Goal: Task Accomplishment & Management: Use online tool/utility

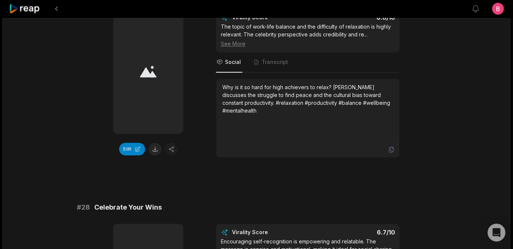
scroll to position [1308, 0]
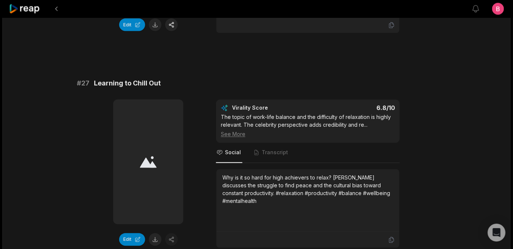
click at [129, 31] on button "Edit" at bounding box center [132, 25] width 26 height 13
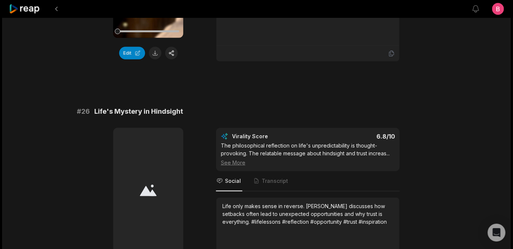
click at [121, 38] on div at bounding box center [148, 31] width 62 height 13
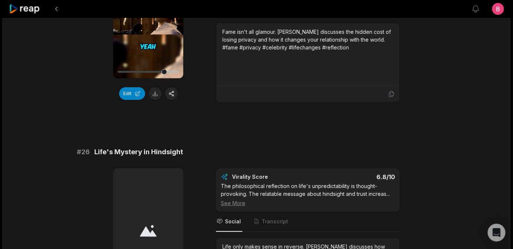
scroll to position [1039, 0]
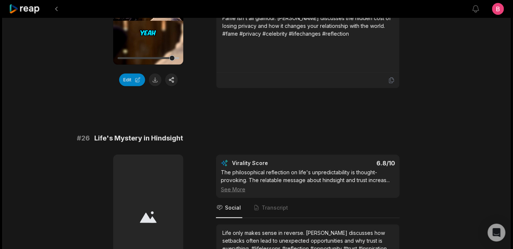
click at [203, 88] on div "00:50 Your browser does not support mp4 format. Edit Virality Score 6.8 /10 The…" at bounding box center [256, 14] width 359 height 148
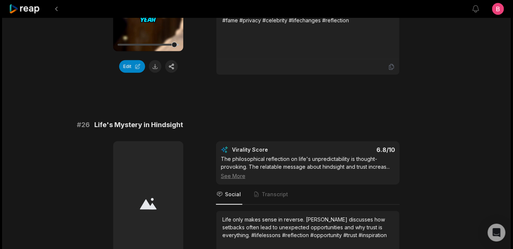
scroll to position [1065, 0]
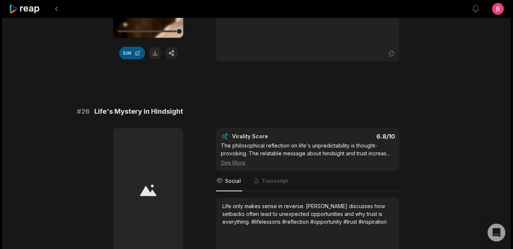
click at [122, 59] on button "Edit" at bounding box center [132, 53] width 26 height 13
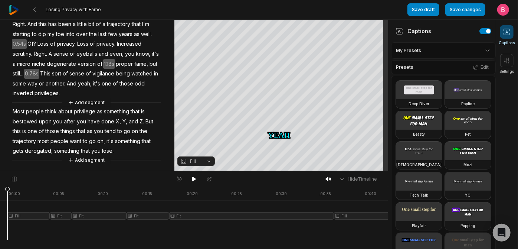
scroll to position [179, 0]
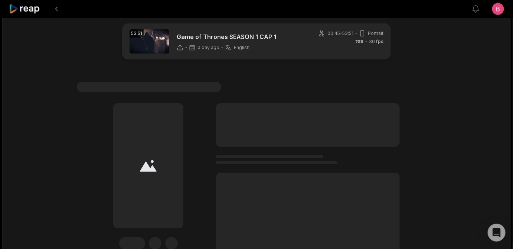
scroll to position [7, 0]
click at [32, 14] on icon at bounding box center [25, 9] width 32 height 10
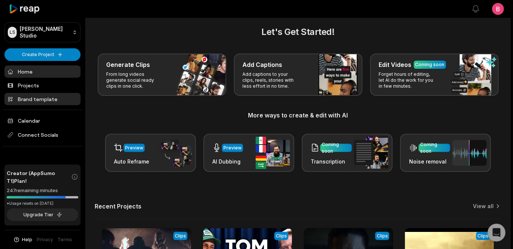
click at [39, 105] on link "Brand template" at bounding box center [42, 99] width 76 height 12
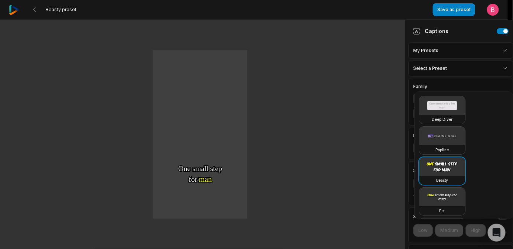
click at [499, 79] on html "Beasty preset Save as preset Open user menu One One small small step step for f…" at bounding box center [256, 124] width 513 height 249
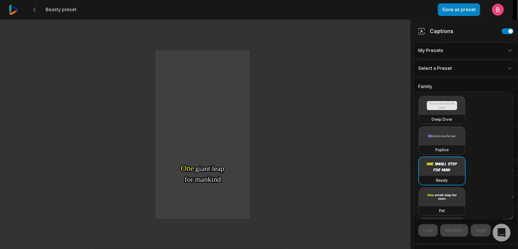
click at [493, 56] on html "Beasty preset Save as preset Open user menu One One small small step step for f…" at bounding box center [259, 124] width 518 height 249
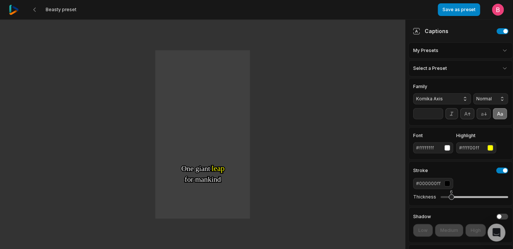
click at [468, 59] on html "Beasty preset Save as preset Open user menu One One small small step step for f…" at bounding box center [256, 124] width 513 height 249
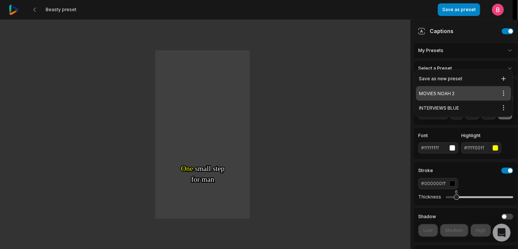
click at [448, 100] on div "MOVIES NOAH 2 Open options" at bounding box center [463, 93] width 95 height 14
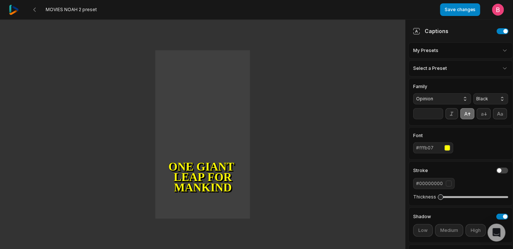
click at [438, 119] on input "**" at bounding box center [428, 113] width 30 height 11
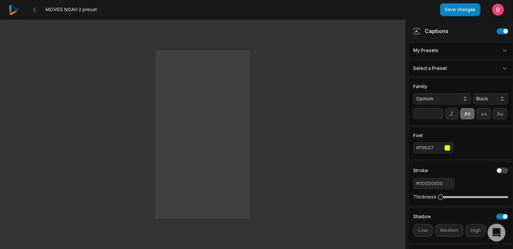
click at [438, 119] on input "**" at bounding box center [428, 113] width 30 height 11
type input "**"
click at [438, 119] on input "**" at bounding box center [428, 113] width 30 height 11
click at [444, 11] on button "Save changes" at bounding box center [460, 9] width 40 height 13
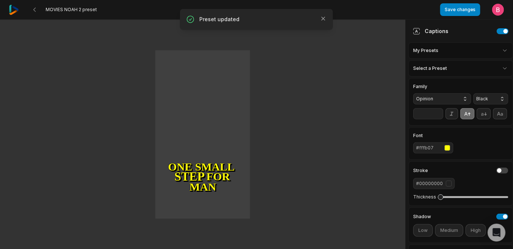
click at [19, 12] on img at bounding box center [14, 10] width 10 height 10
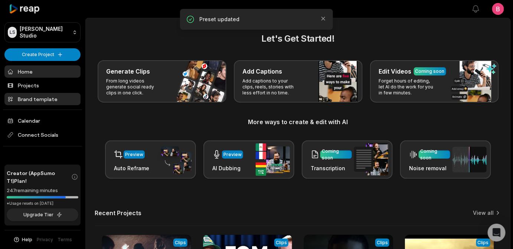
click at [48, 105] on link "Brand template" at bounding box center [42, 99] width 76 height 12
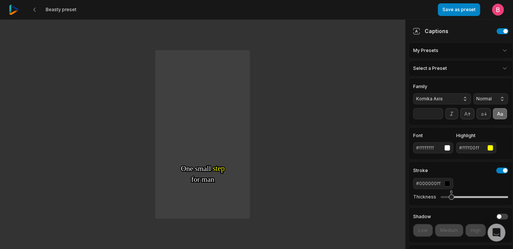
click at [488, 59] on html "Beasty preset Save as preset Open user menu One One small small step step for f…" at bounding box center [256, 124] width 513 height 249
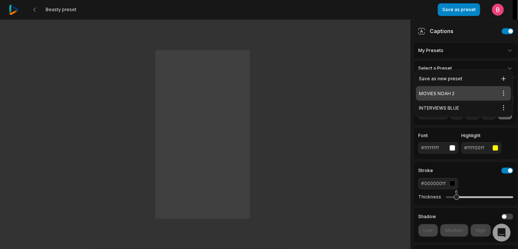
click at [456, 99] on div "MOVIES NOAH 2 Open options" at bounding box center [463, 93] width 95 height 14
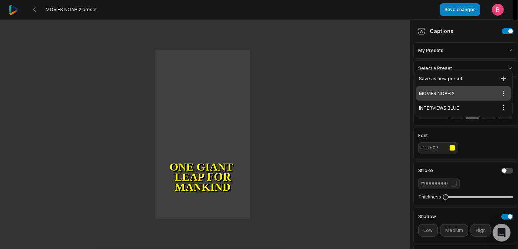
click at [496, 60] on html "MOVIES NOAH 2 preset Save changes Open user menu One small step for man One gia…" at bounding box center [259, 124] width 518 height 249
click at [462, 46] on html "MOVIES NOAH 2 preset Save changes Open user menu One small step for man One gia…" at bounding box center [259, 124] width 518 height 249
click at [483, 56] on html "MOVIES NOAH 2 preset Save changes Open user menu One small step for man One gia…" at bounding box center [259, 124] width 518 height 249
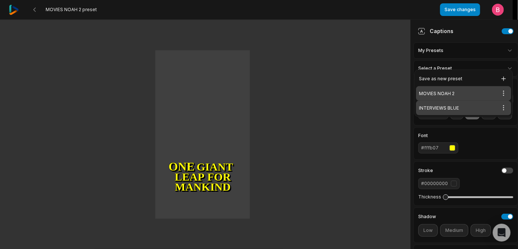
click at [470, 113] on div "INTERVIEWS BLUE Open options" at bounding box center [463, 108] width 95 height 14
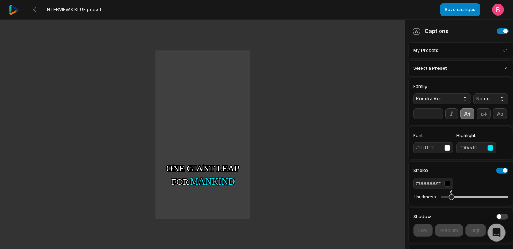
click at [438, 119] on input "**" at bounding box center [428, 113] width 30 height 11
type input "**"
click at [438, 119] on input "**" at bounding box center [428, 113] width 30 height 11
click at [450, 14] on button "Save changes" at bounding box center [460, 9] width 40 height 13
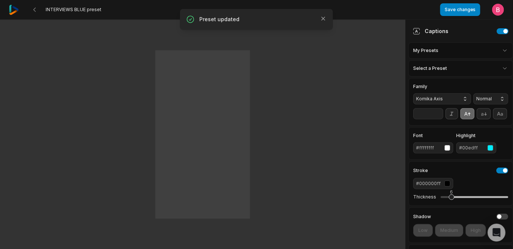
click at [12, 10] on img at bounding box center [14, 10] width 10 height 10
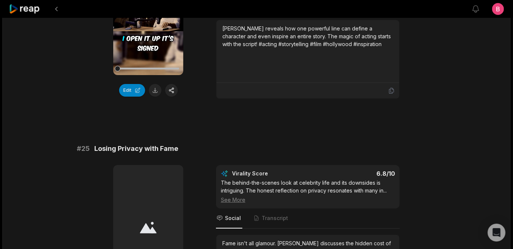
scroll to position [800, 0]
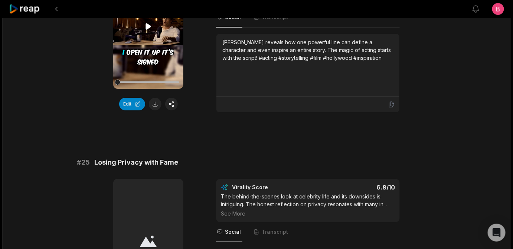
click at [147, 29] on icon at bounding box center [148, 26] width 6 height 6
drag, startPoint x: 232, startPoint y: 46, endPoint x: 99, endPoint y: 46, distance: 132.4
click at [87, 112] on div "00:49 Your browser does not support mp4 format. Edit Virality Score 6.8 /10 Thi…" at bounding box center [256, 38] width 359 height 148
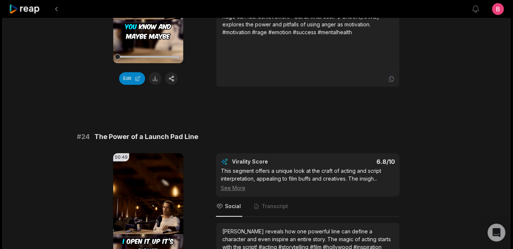
scroll to position [598, 0]
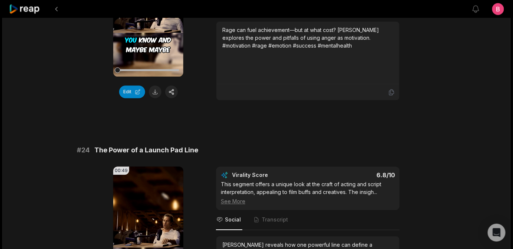
click at [149, 17] on icon at bounding box center [148, 14] width 6 height 6
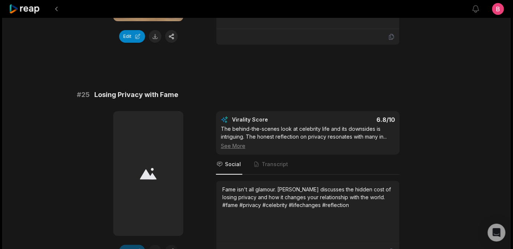
scroll to position [778, 0]
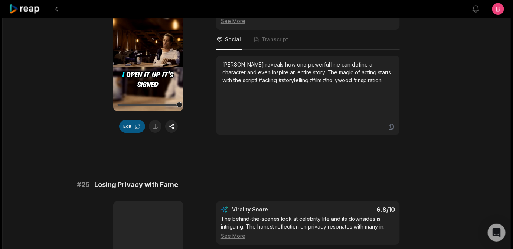
click at [122, 132] on button "Edit" at bounding box center [132, 126] width 26 height 13
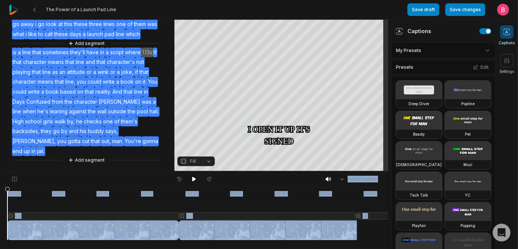
scroll to position [168, 0]
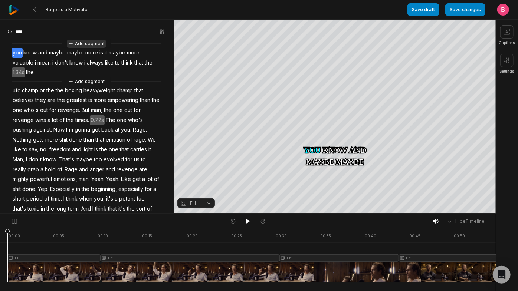
click at [85, 48] on button "Add segment" at bounding box center [86, 44] width 39 height 8
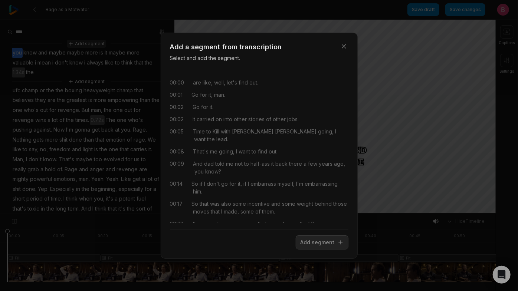
scroll to position [23014, 0]
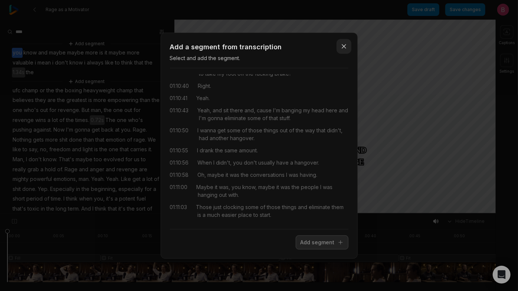
click at [340, 43] on icon "button" at bounding box center [343, 46] width 7 height 7
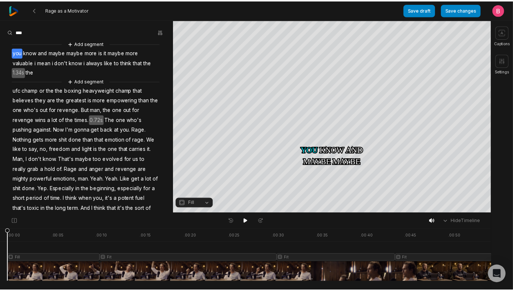
scroll to position [0, 0]
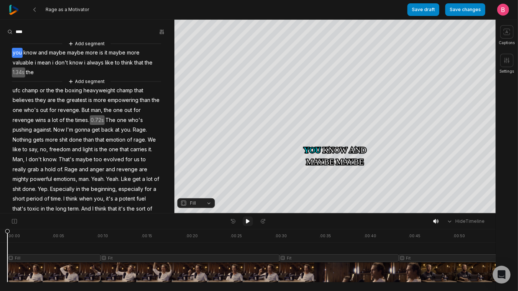
click at [247, 226] on button at bounding box center [248, 222] width 10 height 10
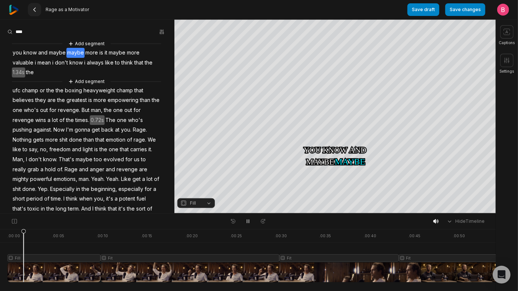
click at [37, 12] on icon at bounding box center [35, 10] width 6 height 6
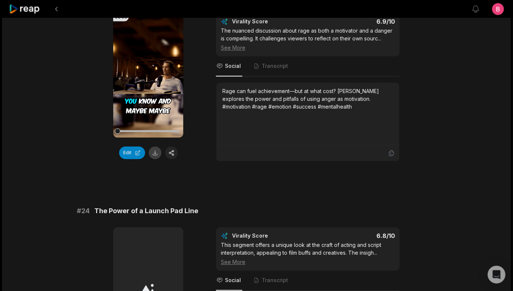
click at [153, 159] on button at bounding box center [155, 153] width 13 height 13
click at [255, 7] on div at bounding box center [240, 9] width 462 height 18
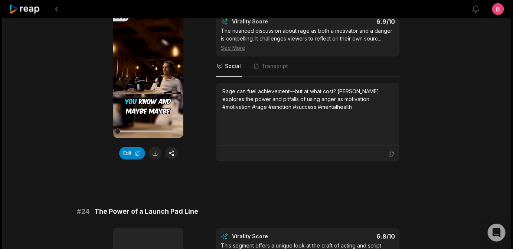
drag, startPoint x: 184, startPoint y: 68, endPoint x: 101, endPoint y: 70, distance: 83.1
copy span "Rage as a Motivator"
click at [338, 111] on div "Rage can fuel achievement—but at what cost? McConaughey explores the power and …" at bounding box center [307, 98] width 171 height 23
click at [197, 153] on div "00:58 Your browser does not support mp4 format. Edit Virality Score 6.9 /10 The…" at bounding box center [256, 87] width 359 height 148
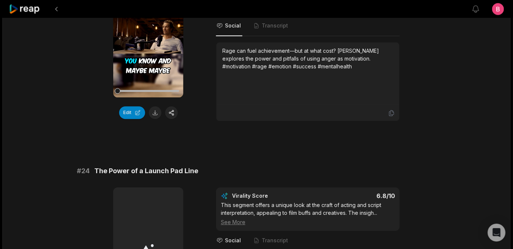
scroll to position [591, 0]
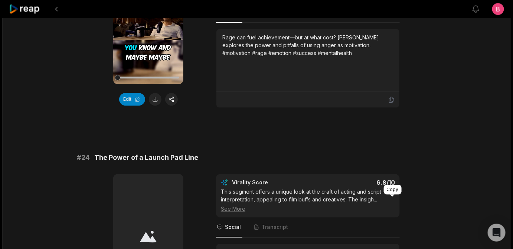
click at [393, 103] on icon at bounding box center [391, 99] width 7 height 7
click at [122, 105] on button "Edit" at bounding box center [132, 99] width 26 height 13
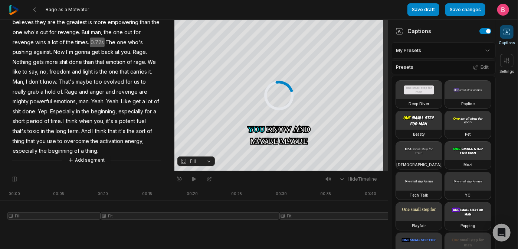
scroll to position [181, 0]
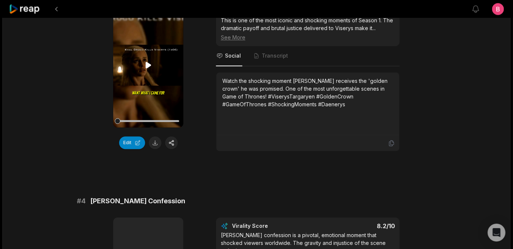
click at [148, 68] on icon at bounding box center [148, 65] width 6 height 6
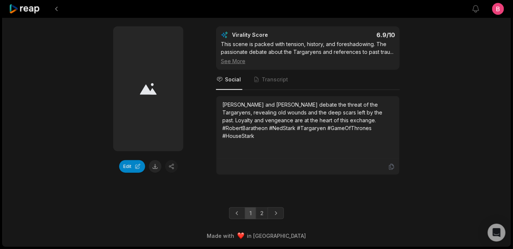
scroll to position [2348, 0]
click at [263, 207] on link "2" at bounding box center [262, 213] width 12 height 12
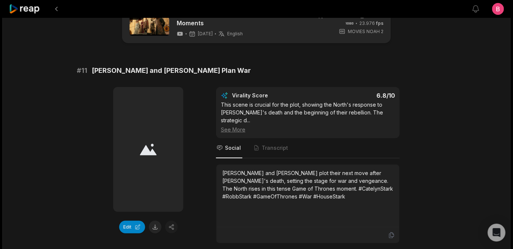
scroll to position [0, 0]
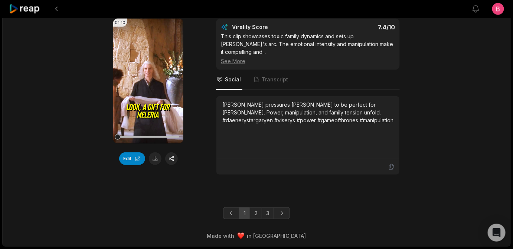
scroll to position [2348, 0]
click at [272, 210] on link "3" at bounding box center [268, 213] width 12 height 12
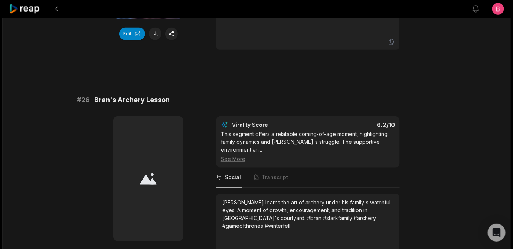
scroll to position [1007, 0]
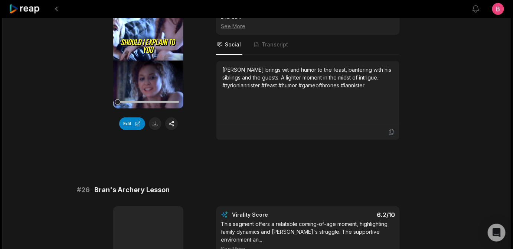
click at [200, 140] on div "00:29 Your browser does not support mp4 format. Edit Virality Score 6.3 /10 Tyr…" at bounding box center [256, 62] width 359 height 156
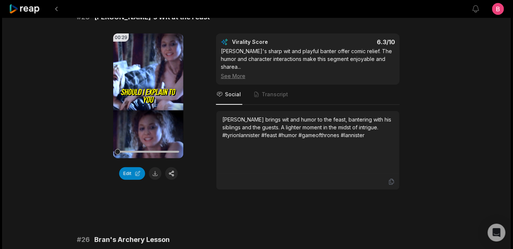
scroll to position [1048, 0]
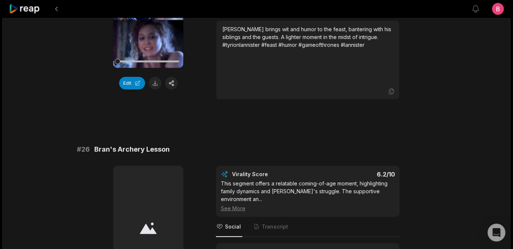
click at [147, 9] on icon at bounding box center [148, 5] width 6 height 6
click at [123, 89] on button "Edit" at bounding box center [132, 83] width 26 height 13
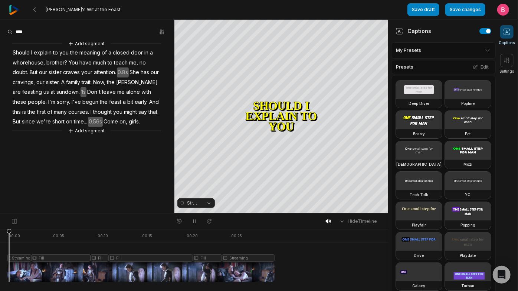
click at [11, 273] on div at bounding box center [140, 255] width 267 height 53
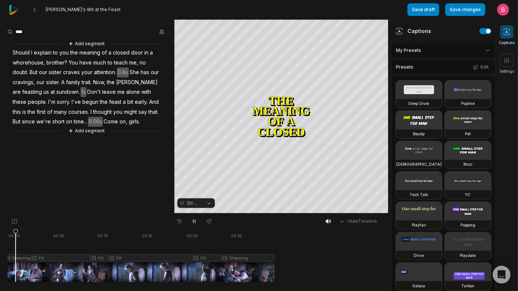
click at [10, 274] on div at bounding box center [140, 255] width 267 height 53
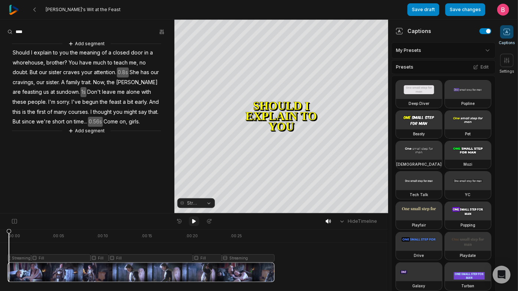
click at [195, 224] on icon at bounding box center [194, 221] width 6 height 6
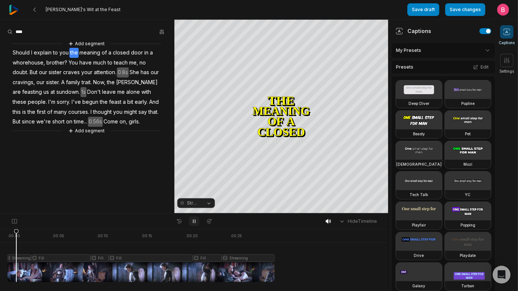
click at [195, 224] on icon at bounding box center [194, 221] width 6 height 6
click at [197, 226] on button at bounding box center [194, 222] width 10 height 10
click at [196, 224] on icon at bounding box center [194, 221] width 6 height 6
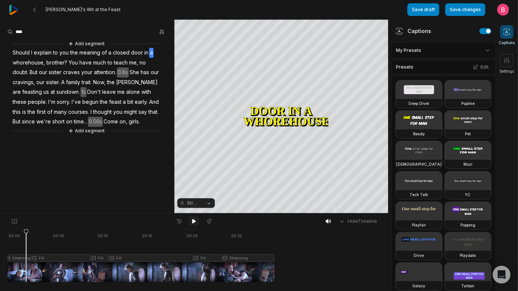
click at [196, 224] on icon at bounding box center [194, 221] width 6 height 6
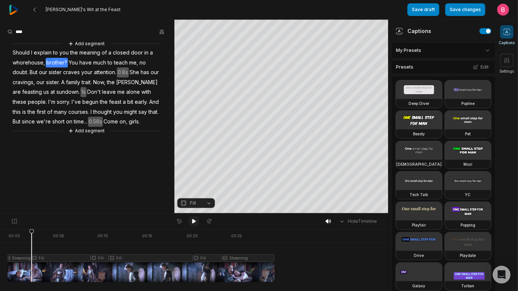
click at [196, 224] on icon at bounding box center [194, 221] width 6 height 6
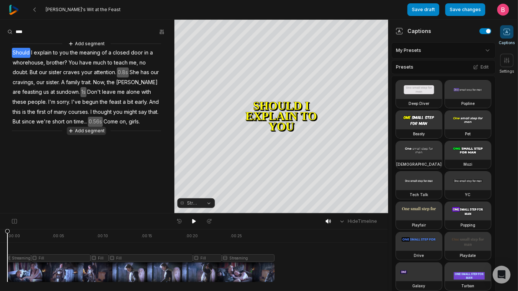
click at [89, 135] on button "Add segment" at bounding box center [86, 131] width 39 height 8
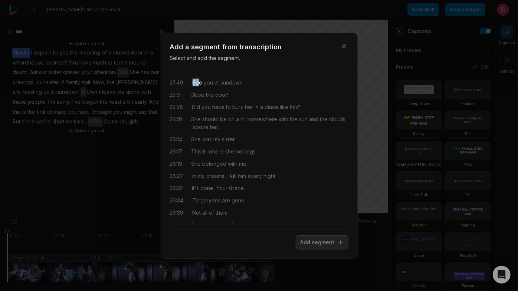
drag, startPoint x: 200, startPoint y: 88, endPoint x: 210, endPoint y: 88, distance: 10.0
click at [210, 86] on div "25:49 See you at sundown." at bounding box center [259, 83] width 178 height 8
click at [199, 86] on div "25:49 See you at sundown." at bounding box center [259, 83] width 178 height 8
drag, startPoint x: 197, startPoint y: 86, endPoint x: 247, endPoint y: 104, distance: 53.8
click at [247, 104] on div "25:49 See you at sundown. 25:51 Close the door! 25:58 Did you have to bury her …" at bounding box center [259, 148] width 178 height 149
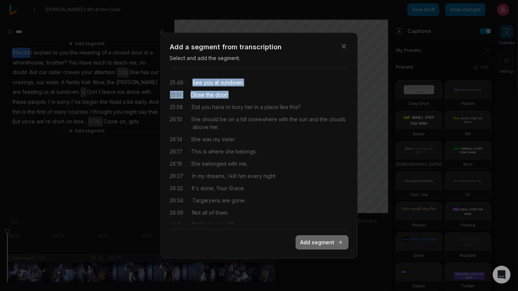
click at [305, 245] on button "Add segment" at bounding box center [322, 243] width 53 height 14
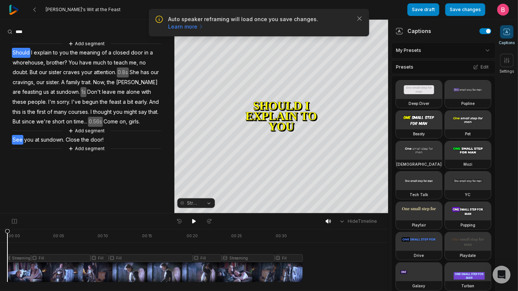
click at [22, 145] on span "See" at bounding box center [17, 140] width 11 height 10
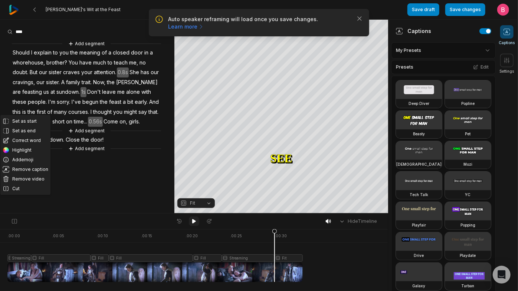
click at [193, 224] on icon at bounding box center [194, 221] width 6 height 6
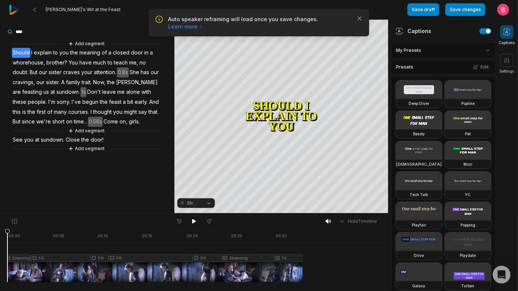
click at [103, 127] on span "Come" at bounding box center [111, 122] width 16 height 10
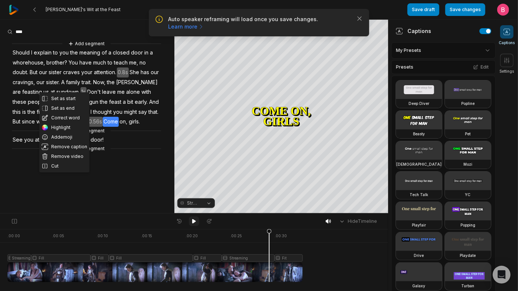
click at [196, 224] on icon at bounding box center [194, 221] width 6 height 6
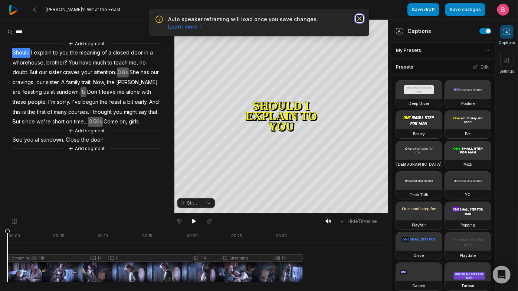
click at [358, 22] on icon "button" at bounding box center [359, 18] width 7 height 7
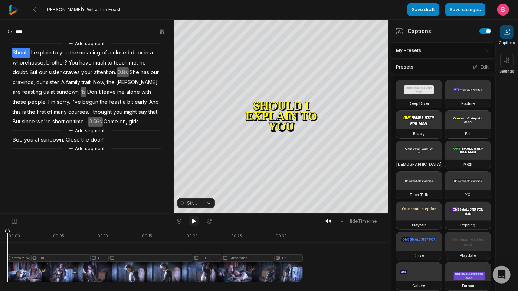
click at [192, 224] on icon at bounding box center [194, 221] width 4 height 4
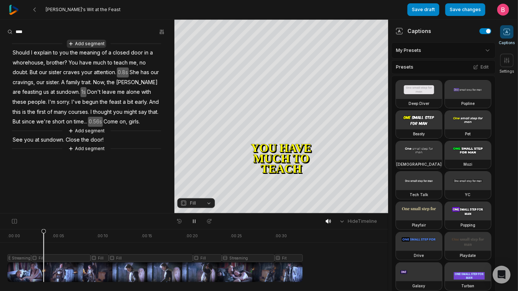
click at [79, 48] on button "Add segment" at bounding box center [86, 44] width 39 height 8
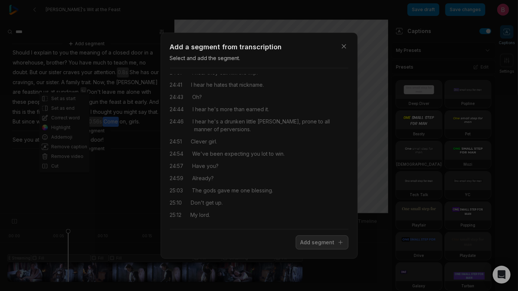
scroll to position [4344, 0]
drag, startPoint x: 233, startPoint y: 212, endPoint x: 202, endPoint y: 213, distance: 31.6
click at [202, 213] on div "25:12 My lord." at bounding box center [259, 215] width 178 height 8
click at [318, 245] on button "Add segment" at bounding box center [322, 243] width 53 height 14
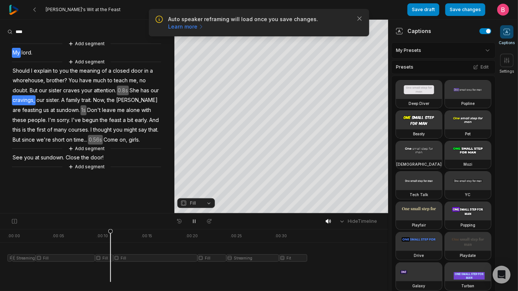
click at [26, 58] on span "lord." at bounding box center [27, 53] width 12 height 10
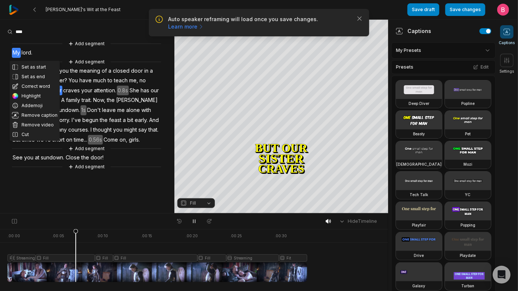
scroll to position [37, 0]
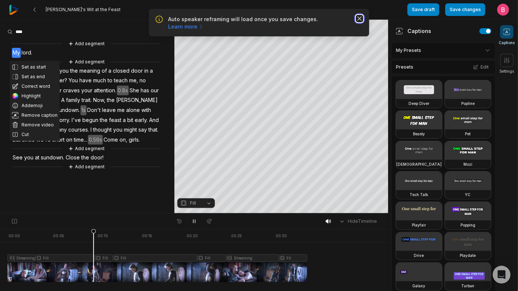
click at [356, 20] on icon "button" at bounding box center [359, 18] width 7 height 7
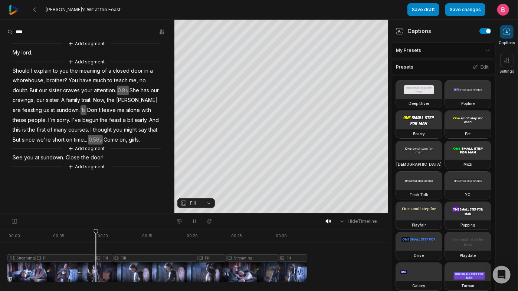
click at [505, 36] on icon at bounding box center [506, 31] width 7 height 7
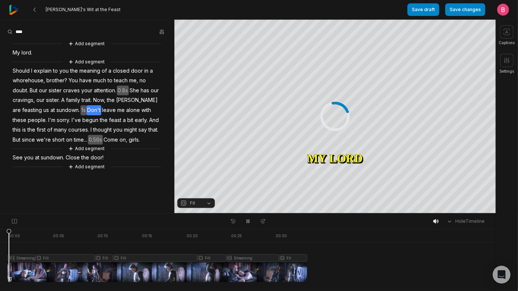
click at [11, 269] on div at bounding box center [157, 255] width 300 height 53
click at [247, 223] on icon at bounding box center [248, 221] width 4 height 4
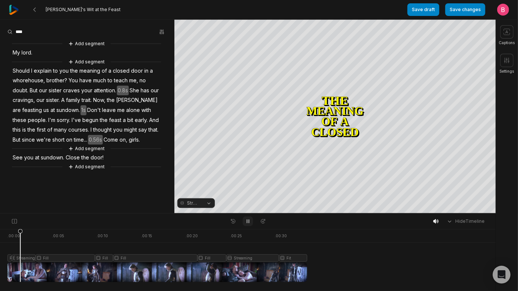
click at [247, 223] on icon at bounding box center [248, 221] width 6 height 6
click at [11, 269] on div at bounding box center [157, 255] width 300 height 53
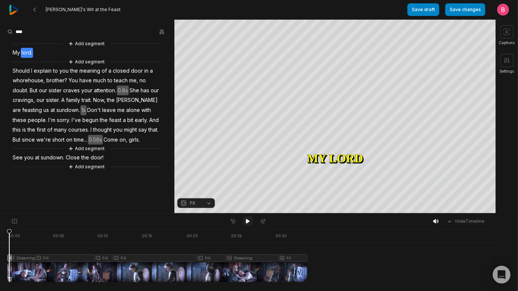
click at [246, 221] on icon at bounding box center [248, 221] width 4 height 4
click at [246, 221] on icon at bounding box center [248, 221] width 6 height 6
click at [11, 270] on div at bounding box center [157, 255] width 300 height 53
click at [247, 223] on icon at bounding box center [248, 221] width 4 height 4
click at [247, 223] on icon at bounding box center [248, 221] width 2 height 3
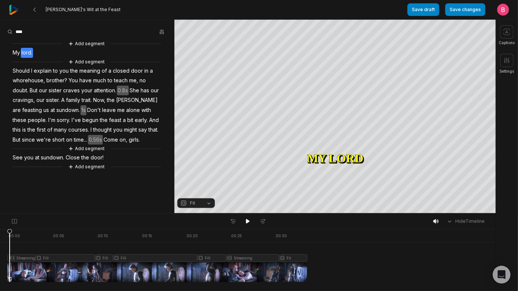
click at [11, 270] on icon at bounding box center [9, 257] width 4 height 56
click at [338, 24] on div "Crop" at bounding box center [335, 23] width 20 height 7
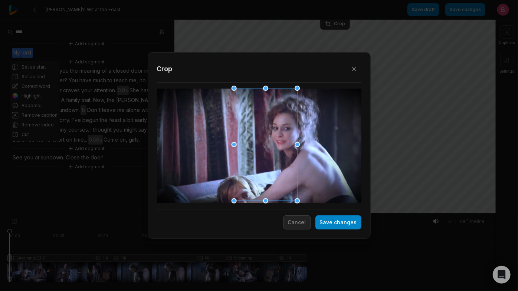
drag, startPoint x: 245, startPoint y: 139, endPoint x: 252, endPoint y: 141, distance: 6.6
click at [252, 141] on div at bounding box center [262, 145] width 63 height 113
click at [351, 69] on icon "button" at bounding box center [353, 68] width 7 height 7
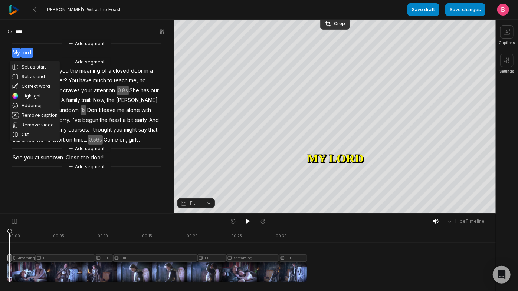
drag, startPoint x: 206, startPoint y: 200, endPoint x: 201, endPoint y: 201, distance: 5.5
click at [207, 200] on button "Fit" at bounding box center [195, 203] width 37 height 10
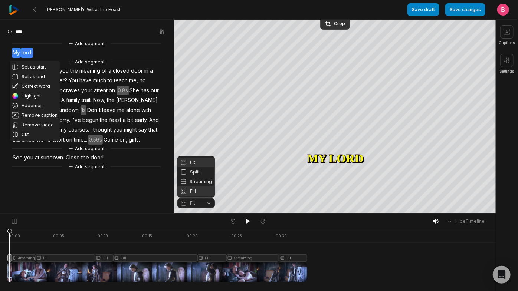
click at [195, 193] on div "Fill" at bounding box center [195, 192] width 37 height 10
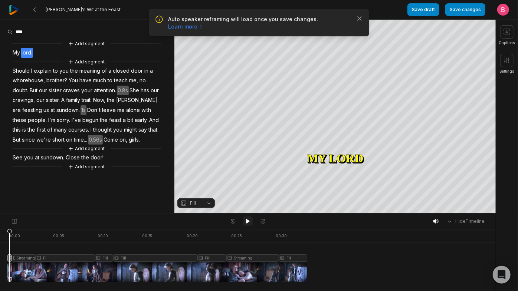
click at [249, 221] on icon at bounding box center [248, 221] width 6 height 6
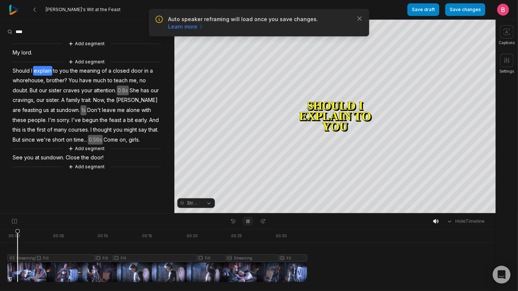
click at [249, 221] on icon at bounding box center [248, 221] width 6 height 6
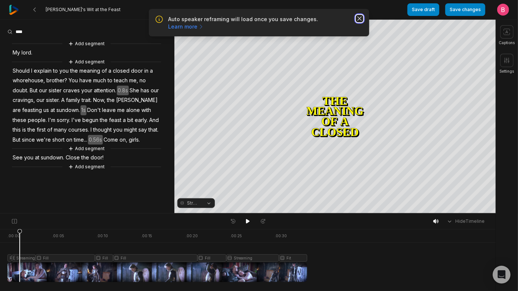
click at [356, 20] on icon "button" at bounding box center [359, 18] width 7 height 7
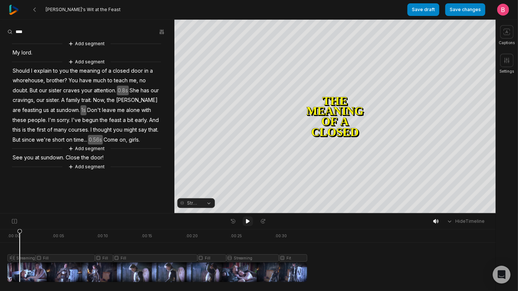
click at [246, 224] on icon at bounding box center [248, 221] width 4 height 4
click at [246, 224] on icon at bounding box center [248, 221] width 6 height 6
click at [340, 23] on div "Crop" at bounding box center [335, 25] width 20 height 7
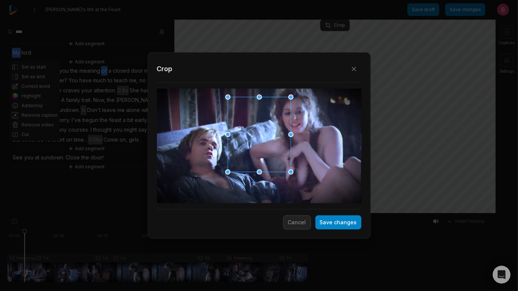
drag, startPoint x: 261, startPoint y: 116, endPoint x: 265, endPoint y: 78, distance: 38.0
click at [265, 214] on div "Close Crop Save changes Cancel" at bounding box center [259, 214] width 518 height 0
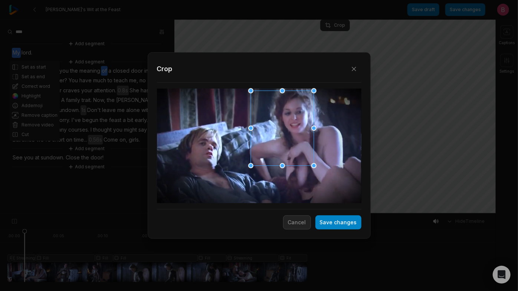
drag, startPoint x: 272, startPoint y: 132, endPoint x: 295, endPoint y: 125, distance: 23.9
click at [295, 125] on div at bounding box center [280, 128] width 63 height 75
drag, startPoint x: 250, startPoint y: 164, endPoint x: 237, endPoint y: 174, distance: 15.9
click at [237, 174] on div at bounding box center [238, 174] width 5 height 5
drag, startPoint x: 286, startPoint y: 131, endPoint x: 296, endPoint y: 128, distance: 9.7
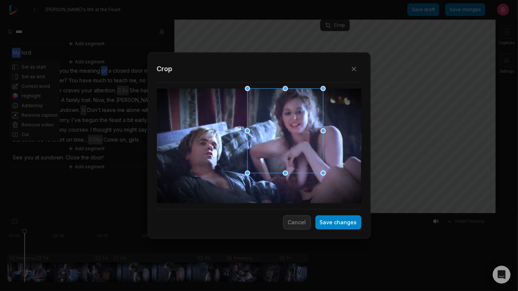
click at [296, 128] on div at bounding box center [283, 131] width 76 height 85
click at [321, 226] on button "Save changes" at bounding box center [338, 223] width 46 height 14
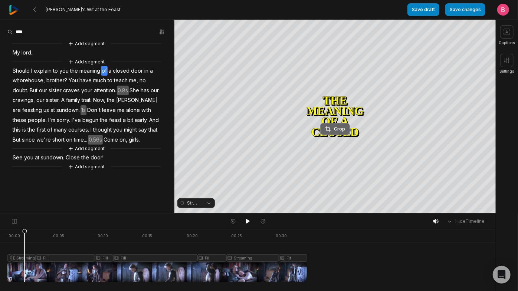
click at [333, 129] on div "Crop" at bounding box center [335, 129] width 20 height 7
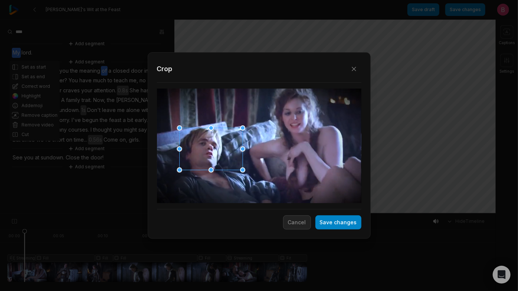
drag, startPoint x: 261, startPoint y: 142, endPoint x: 213, endPoint y: 147, distance: 48.4
click at [213, 147] on div at bounding box center [208, 149] width 63 height 42
drag, startPoint x: 211, startPoint y: 126, endPoint x: 210, endPoint y: 112, distance: 14.5
click at [210, 214] on div "Close Crop Save changes Cancel" at bounding box center [259, 214] width 518 height 0
drag, startPoint x: 178, startPoint y: 128, endPoint x: 168, endPoint y: 122, distance: 12.2
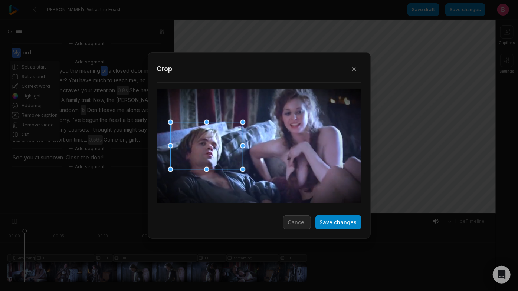
click at [168, 122] on div at bounding box center [170, 122] width 5 height 5
drag, startPoint x: 243, startPoint y: 170, endPoint x: 275, endPoint y: 235, distance: 72.0
click at [275, 214] on div "Close Crop Save changes Cancel" at bounding box center [259, 214] width 518 height 0
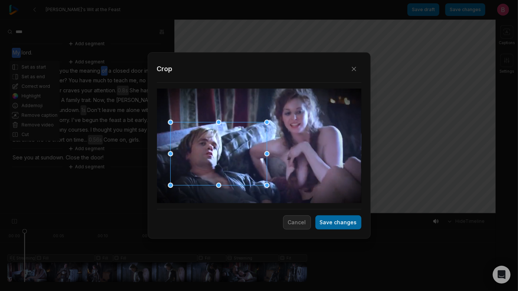
click at [326, 223] on button "Save changes" at bounding box center [338, 223] width 46 height 14
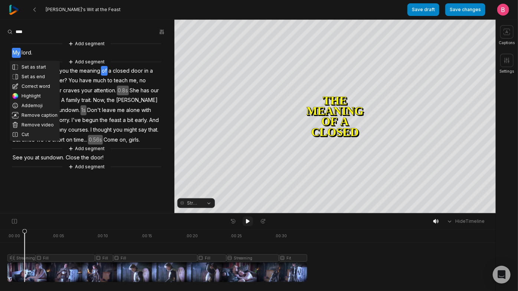
click at [245, 224] on icon at bounding box center [248, 221] width 6 height 6
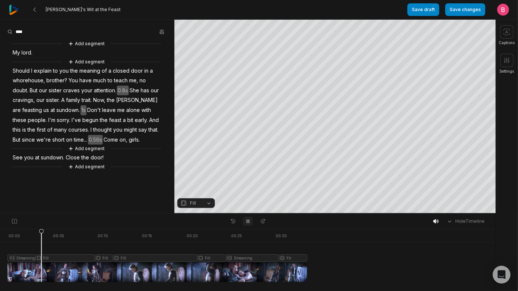
click at [246, 224] on icon at bounding box center [248, 221] width 6 height 6
click at [19, 267] on div at bounding box center [157, 255] width 300 height 53
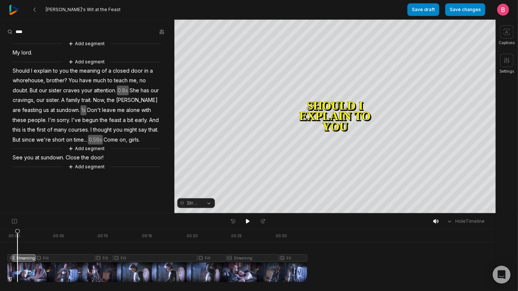
scroll to position [37, 0]
click at [246, 223] on icon at bounding box center [248, 221] width 4 height 4
click at [248, 223] on icon at bounding box center [248, 221] width 4 height 4
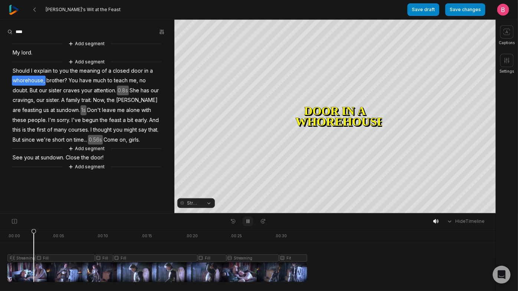
click at [248, 223] on icon at bounding box center [248, 221] width 6 height 6
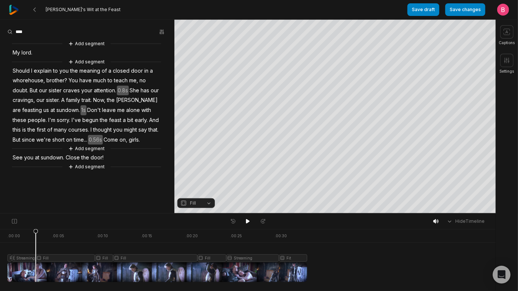
click at [17, 270] on div at bounding box center [157, 255] width 300 height 53
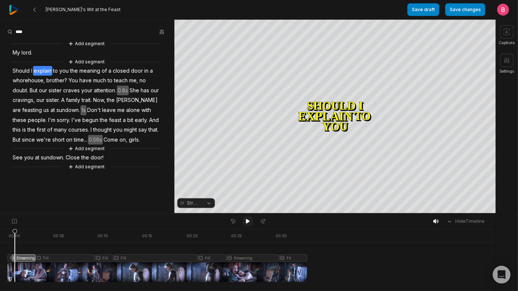
click at [250, 223] on icon at bounding box center [248, 221] width 6 height 6
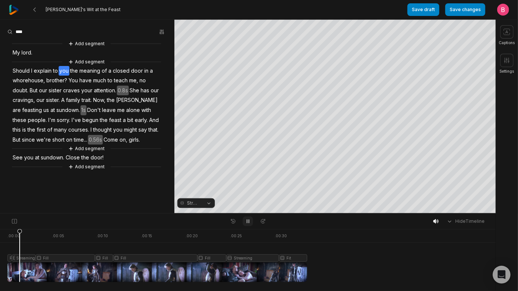
click at [246, 224] on icon at bounding box center [248, 221] width 6 height 6
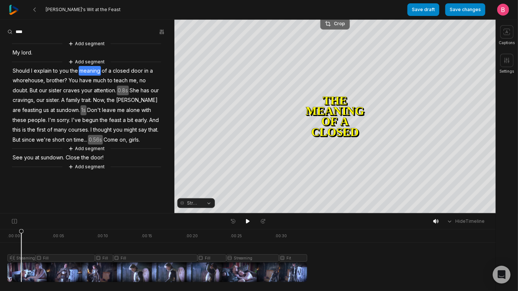
click at [338, 24] on div "Crop" at bounding box center [335, 23] width 20 height 7
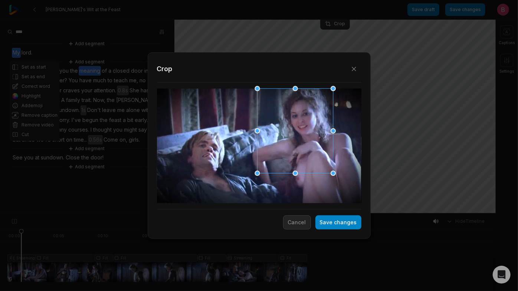
drag, startPoint x: 263, startPoint y: 114, endPoint x: 273, endPoint y: 114, distance: 9.6
click at [273, 114] on div at bounding box center [293, 131] width 76 height 85
click at [272, 145] on div at bounding box center [291, 131] width 76 height 85
click at [319, 223] on button "Save changes" at bounding box center [338, 223] width 46 height 14
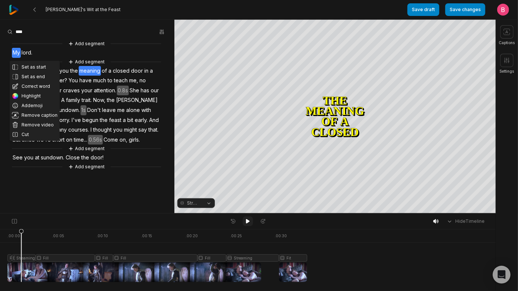
click at [244, 226] on button at bounding box center [248, 222] width 10 height 10
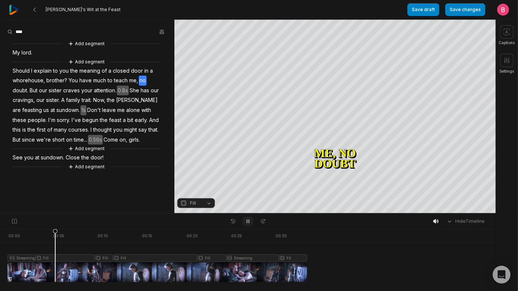
click at [246, 221] on icon at bounding box center [248, 221] width 6 height 6
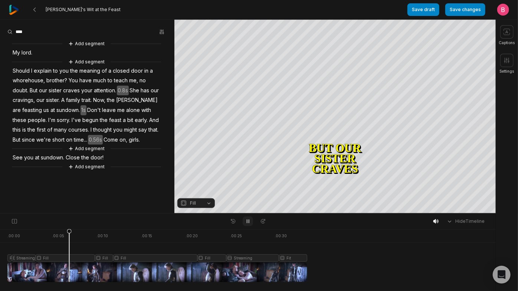
click at [246, 222] on icon at bounding box center [248, 221] width 6 height 6
click at [208, 204] on button "Fill" at bounding box center [195, 203] width 37 height 10
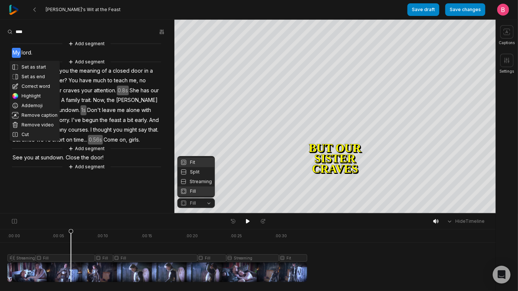
click at [202, 158] on div "Fit" at bounding box center [195, 163] width 37 height 10
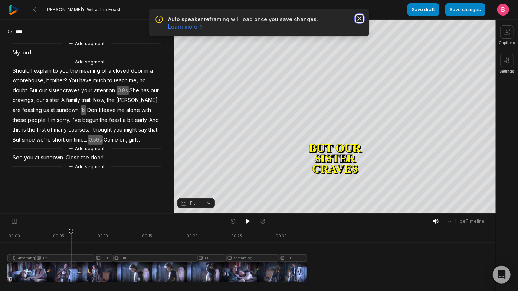
click at [356, 22] on icon "button" at bounding box center [359, 18] width 7 height 7
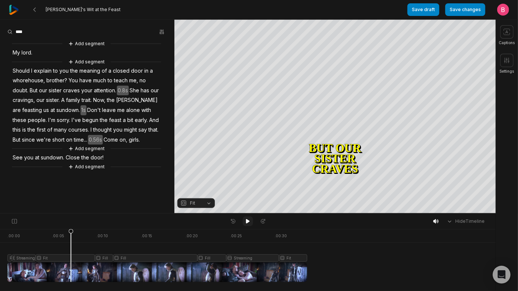
click at [248, 226] on button at bounding box center [248, 222] width 10 height 10
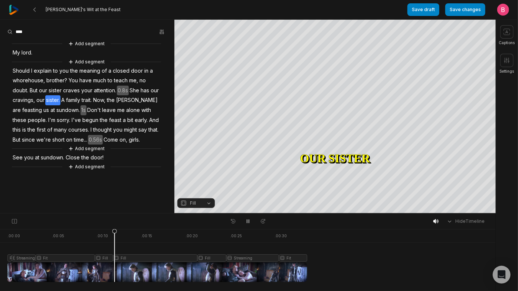
click at [45, 273] on div at bounding box center [157, 255] width 300 height 53
click at [41, 274] on div at bounding box center [157, 255] width 300 height 53
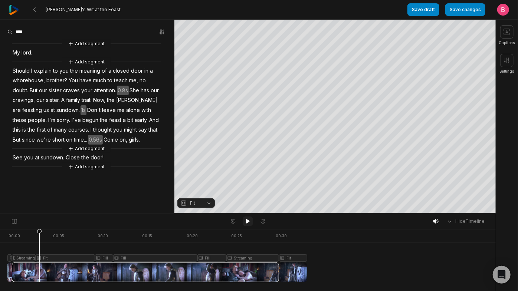
click at [245, 224] on icon at bounding box center [248, 221] width 6 height 6
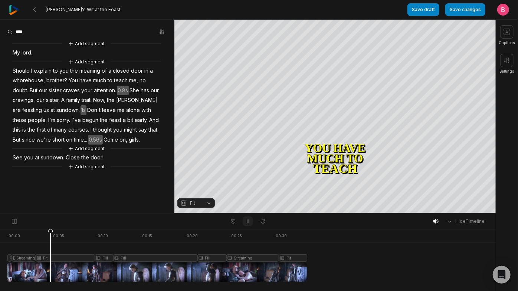
click at [245, 224] on icon at bounding box center [248, 221] width 6 height 6
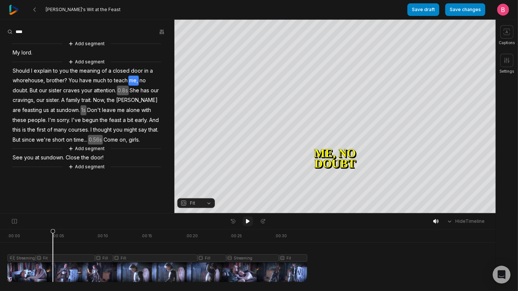
click at [245, 224] on icon at bounding box center [248, 221] width 6 height 6
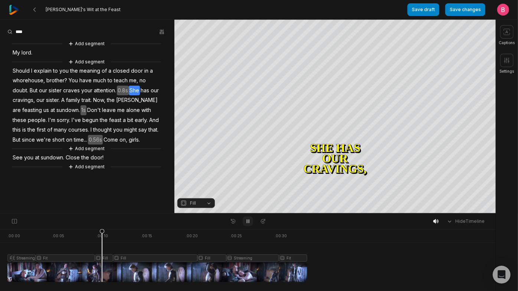
click at [245, 224] on icon at bounding box center [248, 221] width 6 height 6
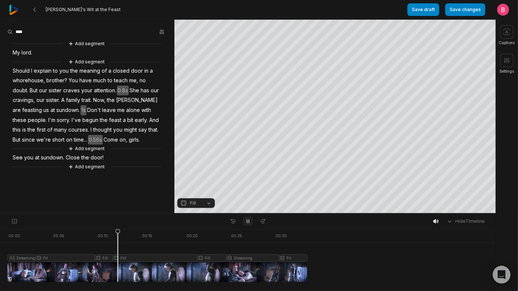
click at [245, 224] on icon at bounding box center [248, 221] width 6 height 6
click at [248, 224] on icon at bounding box center [248, 221] width 4 height 4
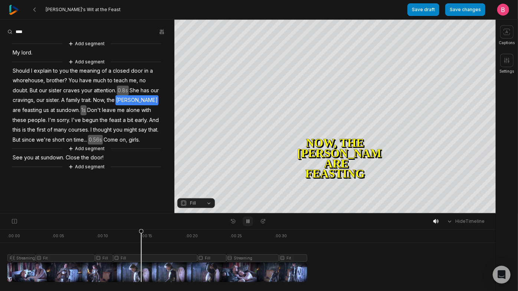
click at [248, 224] on icon at bounding box center [248, 221] width 6 height 6
click at [248, 224] on icon at bounding box center [248, 221] width 4 height 4
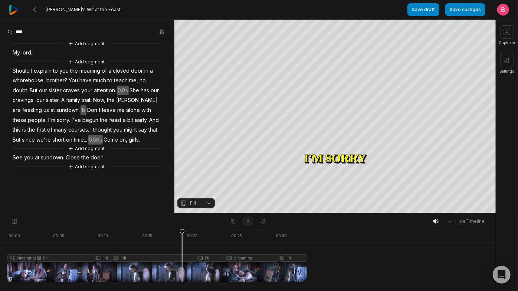
click at [248, 224] on icon at bounding box center [248, 221] width 6 height 6
click at [207, 203] on button "Fill" at bounding box center [195, 203] width 37 height 10
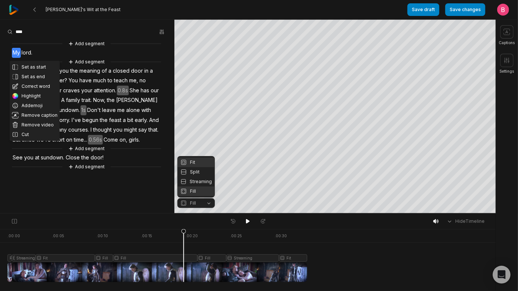
click at [196, 158] on div "Fit" at bounding box center [195, 163] width 37 height 10
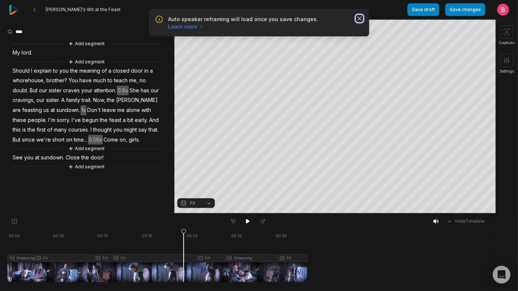
click at [358, 20] on icon "button" at bounding box center [360, 19] width 4 height 4
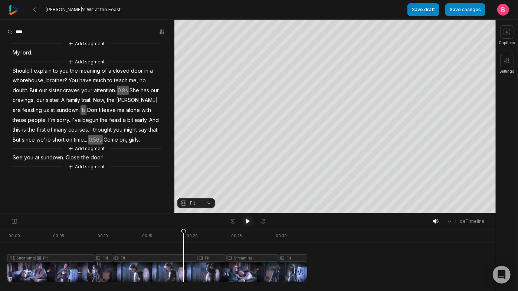
click at [246, 224] on icon at bounding box center [248, 221] width 4 height 4
click at [128, 273] on div at bounding box center [157, 255] width 300 height 53
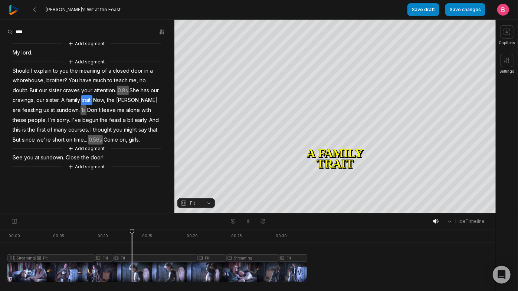
click at [123, 273] on div at bounding box center [157, 255] width 300 height 53
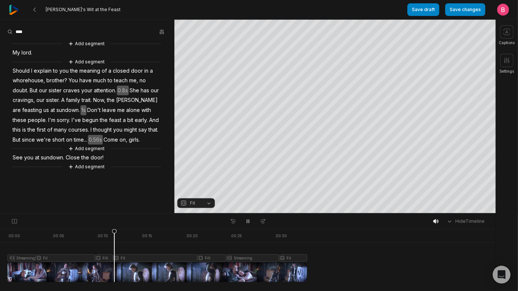
click at [116, 275] on div at bounding box center [157, 255] width 300 height 53
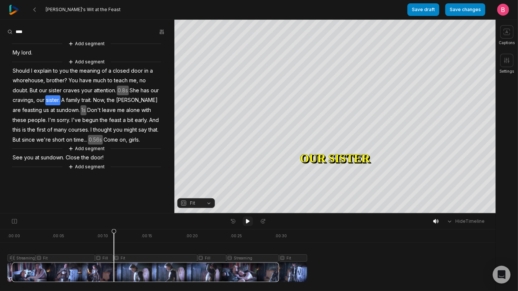
click at [250, 224] on icon at bounding box center [248, 221] width 6 height 6
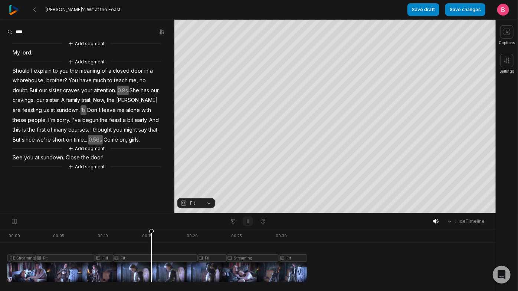
click at [250, 224] on icon at bounding box center [248, 221] width 6 height 6
click at [232, 273] on div at bounding box center [157, 255] width 300 height 53
click at [210, 204] on button "Fit" at bounding box center [195, 203] width 37 height 10
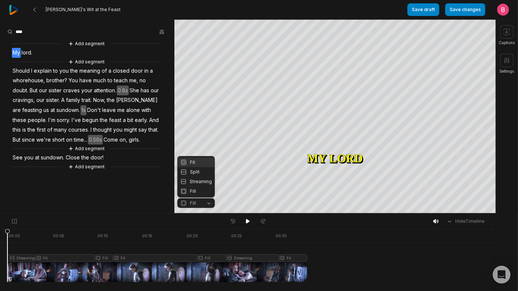
click at [333, 225] on body "Tyrion's Wit at the Feast Save draft Save changes Open user menu Captions Setti…" at bounding box center [259, 145] width 518 height 291
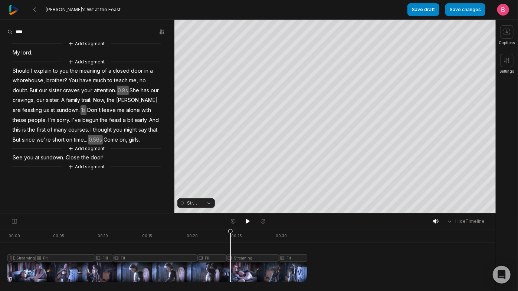
click at [232, 269] on div at bounding box center [157, 255] width 300 height 53
click at [334, 122] on div "Crop" at bounding box center [335, 123] width 20 height 7
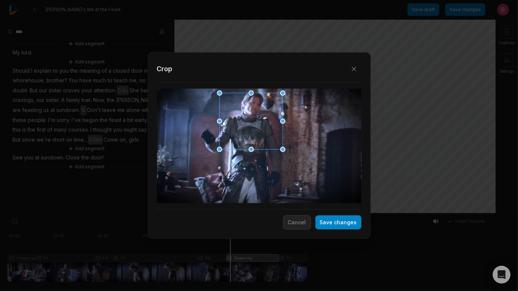
drag, startPoint x: 255, startPoint y: 160, endPoint x: 247, endPoint y: 137, distance: 24.8
click at [247, 137] on div at bounding box center [248, 121] width 63 height 56
click at [321, 227] on button "Save changes" at bounding box center [338, 223] width 46 height 14
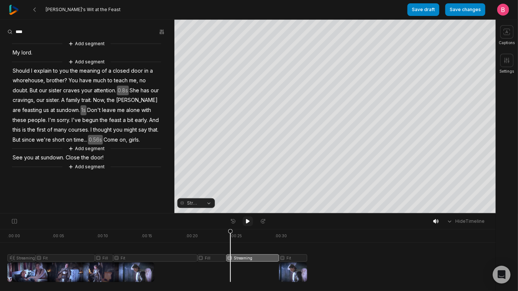
click at [248, 222] on icon at bounding box center [248, 221] width 6 height 6
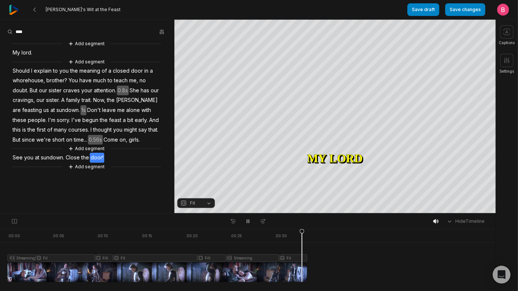
click at [292, 268] on div at bounding box center [157, 255] width 300 height 53
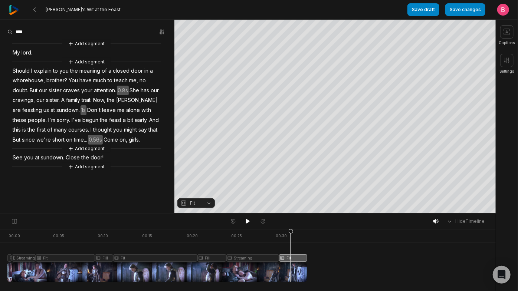
click at [205, 205] on button "Fit" at bounding box center [195, 203] width 37 height 10
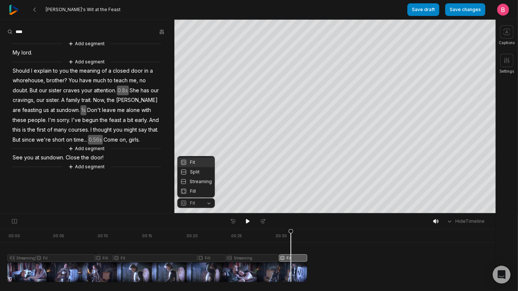
click at [333, 88] on div "Your browser does not support mp4 format. Your browser does not support mp4 for…" at bounding box center [248, 117] width 496 height 194
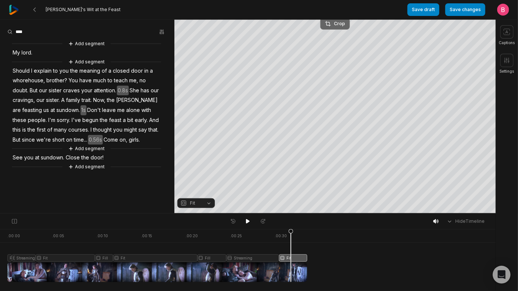
click at [337, 24] on div "Crop" at bounding box center [335, 23] width 20 height 7
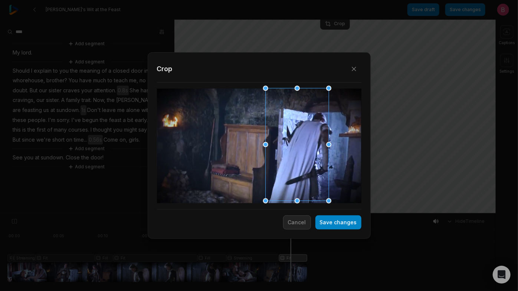
drag, startPoint x: 275, startPoint y: 152, endPoint x: 313, endPoint y: 152, distance: 37.8
click at [313, 152] on div at bounding box center [294, 145] width 63 height 113
click at [315, 224] on button "Save changes" at bounding box center [338, 223] width 46 height 14
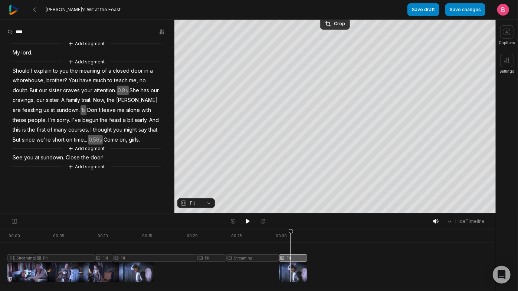
click at [248, 221] on icon at bounding box center [248, 221] width 6 height 6
click at [246, 222] on icon at bounding box center [248, 221] width 4 height 4
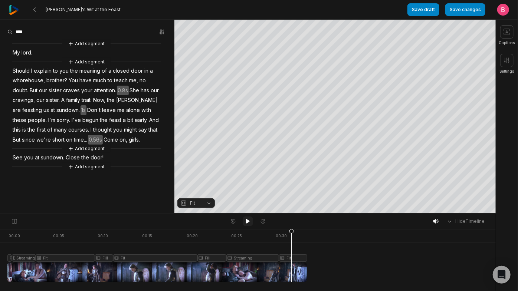
click at [249, 223] on icon at bounding box center [248, 221] width 4 height 4
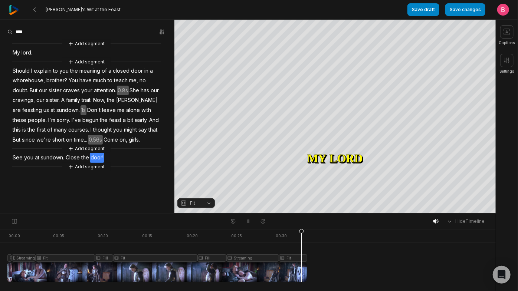
click at [286, 263] on div at bounding box center [157, 255] width 300 height 53
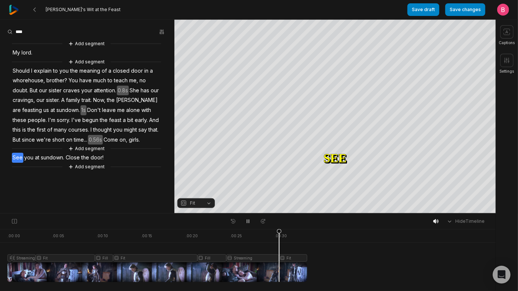
click at [281, 263] on div at bounding box center [157, 255] width 300 height 53
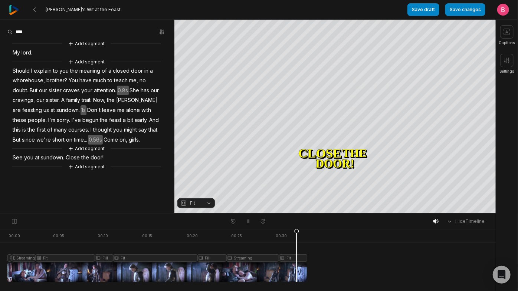
click at [274, 259] on div at bounding box center [157, 255] width 300 height 53
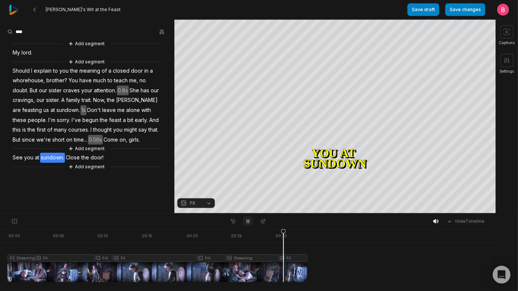
click at [250, 226] on button at bounding box center [248, 222] width 10 height 10
click at [247, 221] on icon at bounding box center [248, 221] width 4 height 4
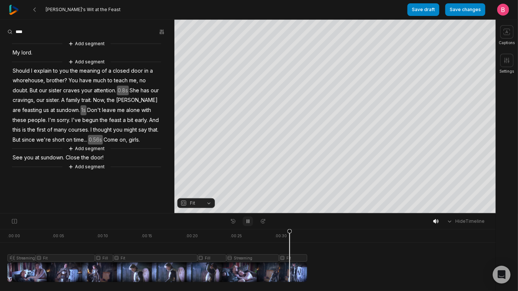
click at [247, 221] on icon at bounding box center [248, 221] width 6 height 6
click at [208, 204] on button "Fit" at bounding box center [195, 203] width 37 height 10
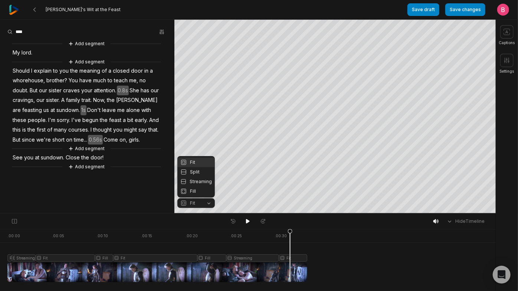
click at [331, 97] on div "Your browser does not support mp4 format. Your browser does not support mp4 for…" at bounding box center [248, 117] width 496 height 194
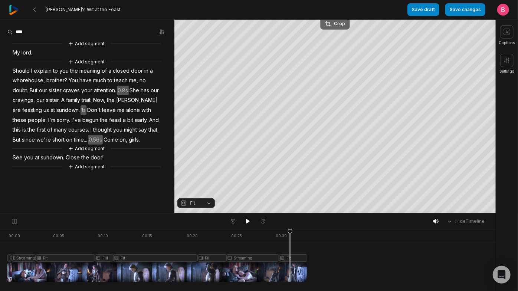
click at [340, 21] on div "Crop" at bounding box center [335, 23] width 20 height 7
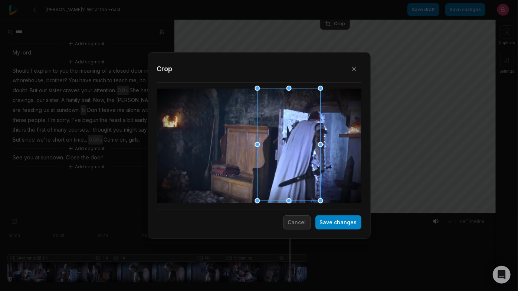
drag, startPoint x: 310, startPoint y: 134, endPoint x: 305, endPoint y: 135, distance: 5.2
click at [305, 135] on div at bounding box center [286, 145] width 63 height 113
click at [323, 220] on button "Save changes" at bounding box center [338, 223] width 46 height 14
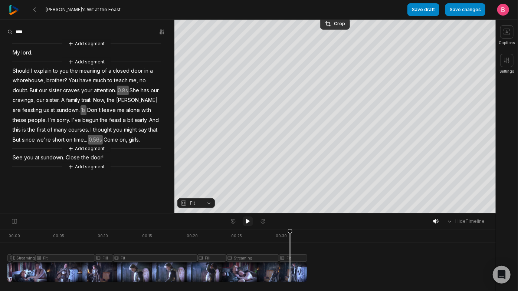
click at [247, 224] on icon at bounding box center [248, 221] width 6 height 6
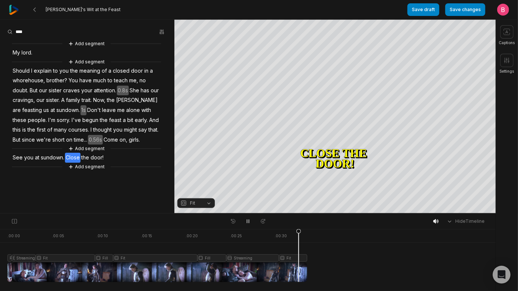
click at [272, 258] on div at bounding box center [157, 255] width 300 height 53
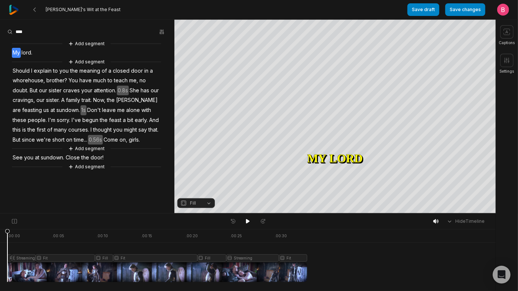
click at [281, 272] on div at bounding box center [157, 255] width 300 height 53
click at [271, 270] on div at bounding box center [157, 255] width 300 height 53
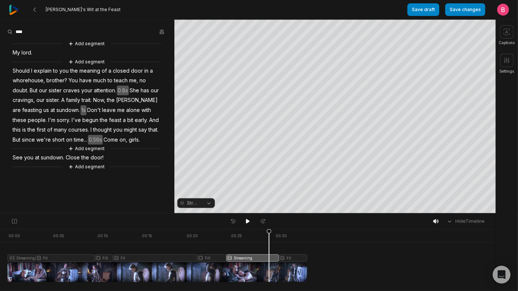
click at [268, 259] on icon at bounding box center [269, 257] width 4 height 56
click at [246, 223] on icon at bounding box center [248, 221] width 4 height 4
click at [248, 222] on icon at bounding box center [248, 221] width 6 height 6
click at [259, 267] on div at bounding box center [157, 255] width 300 height 53
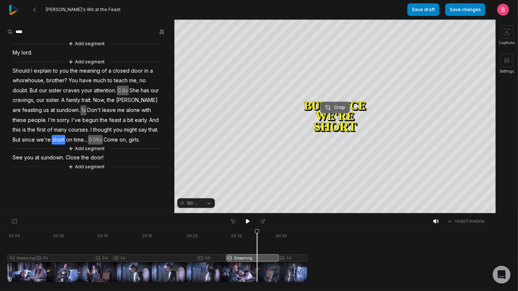
click at [332, 106] on div "Crop" at bounding box center [335, 107] width 20 height 7
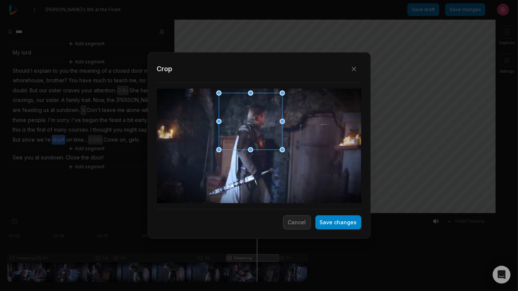
drag, startPoint x: 219, startPoint y: 149, endPoint x: 218, endPoint y: 208, distance: 58.2
click at [218, 214] on div "Close Crop Save changes Cancel" at bounding box center [259, 214] width 518 height 0
drag, startPoint x: 281, startPoint y: 149, endPoint x: 252, endPoint y: 165, distance: 32.7
click at [281, 214] on div "Close Crop Save changes Cancel" at bounding box center [259, 214] width 518 height 0
drag, startPoint x: 251, startPoint y: 152, endPoint x: 251, endPoint y: 166, distance: 14.5
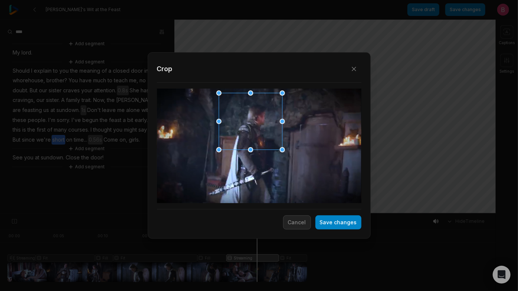
click at [252, 214] on div "Close Crop Save changes Cancel" at bounding box center [259, 214] width 518 height 0
drag, startPoint x: 283, startPoint y: 122, endPoint x: 296, endPoint y: 124, distance: 13.1
click at [296, 214] on div "Close Crop Save changes Cancel" at bounding box center [259, 214] width 518 height 0
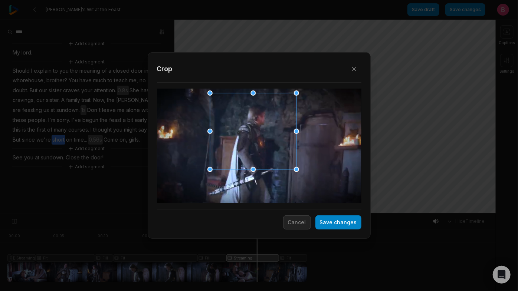
drag, startPoint x: 220, startPoint y: 150, endPoint x: 215, endPoint y: 203, distance: 53.7
click at [215, 214] on div "Close Crop Save changes Cancel" at bounding box center [259, 214] width 518 height 0
click at [315, 226] on button "Save changes" at bounding box center [338, 223] width 46 height 14
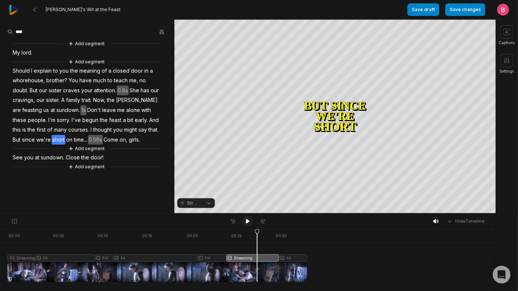
click at [247, 224] on icon at bounding box center [248, 221] width 6 height 6
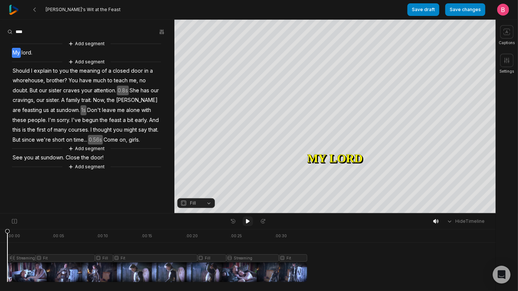
click at [246, 221] on icon at bounding box center [248, 221] width 6 height 6
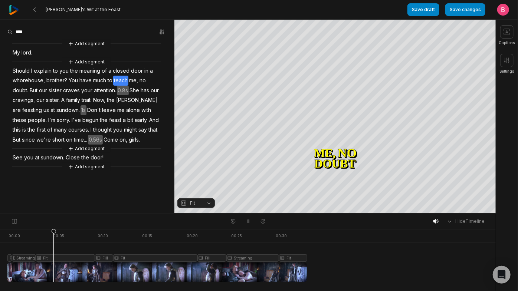
click at [10, 274] on div at bounding box center [157, 255] width 300 height 53
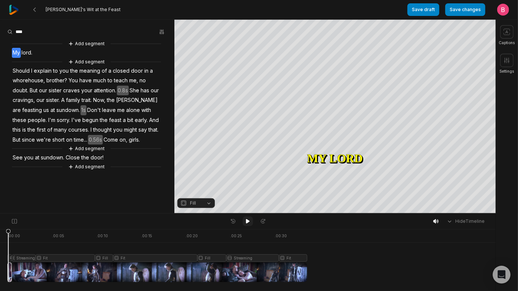
click at [248, 223] on icon at bounding box center [248, 221] width 4 height 4
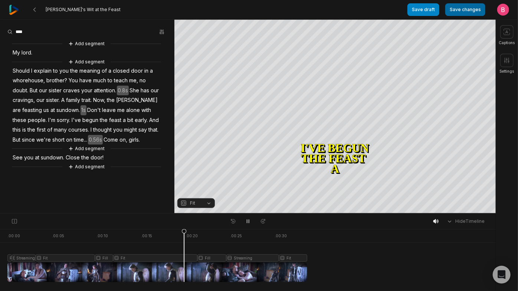
click at [456, 10] on button "Save changes" at bounding box center [465, 9] width 40 height 13
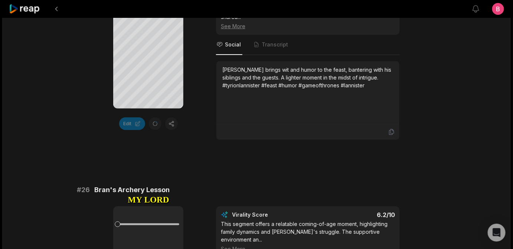
scroll to position [1097, 0]
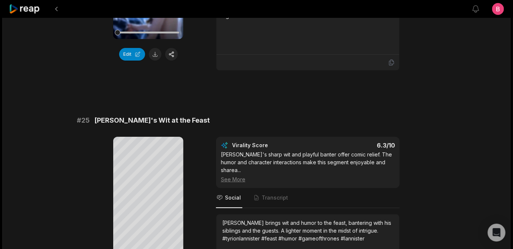
scroll to position [814, 0]
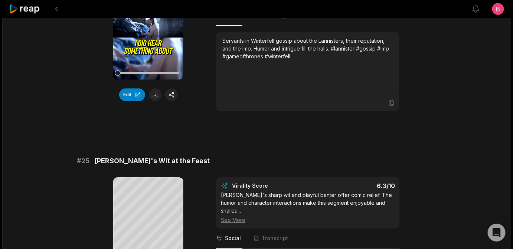
click at [147, 20] on icon at bounding box center [148, 17] width 6 height 6
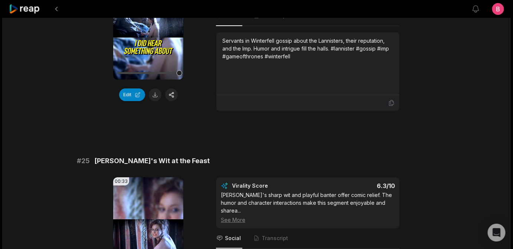
click at [93, 96] on div "00:31 Your browser does not support mp4 format. Edit Virality Score 6.4 /10 Thi…" at bounding box center [256, 33] width 359 height 156
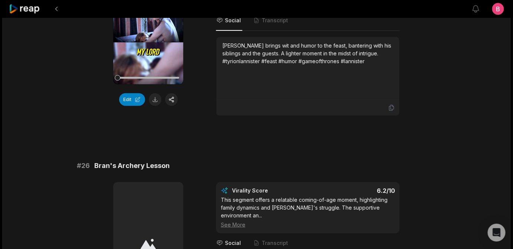
scroll to position [1045, 0]
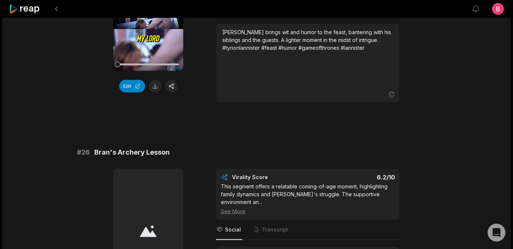
click at [149, 11] on icon at bounding box center [148, 8] width 6 height 6
click at [153, 92] on button at bounding box center [155, 86] width 13 height 13
drag, startPoint x: 200, startPoint y: 53, endPoint x: 100, endPoint y: 52, distance: 99.8
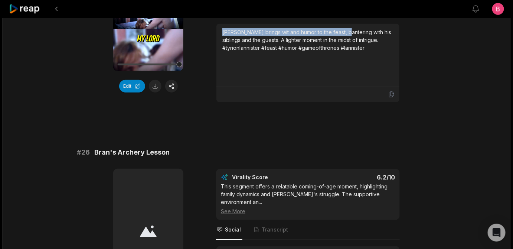
drag, startPoint x: 377, startPoint y: 173, endPoint x: 224, endPoint y: 173, distance: 152.5
click at [224, 86] on div "Tyrion Lannister brings wit and humor to the feast, bantering with his siblings…" at bounding box center [307, 55] width 183 height 63
copy div "Tyrion Lannister brings wit and humor to the feast"
click at [147, 11] on icon at bounding box center [148, 8] width 6 height 6
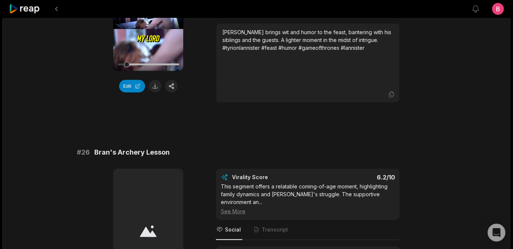
drag, startPoint x: 205, startPoint y: 54, endPoint x: 99, endPoint y: 45, distance: 106.5
copy span "Tyrion's Wit at the Feast"
click at [392, 98] on icon at bounding box center [391, 94] width 7 height 7
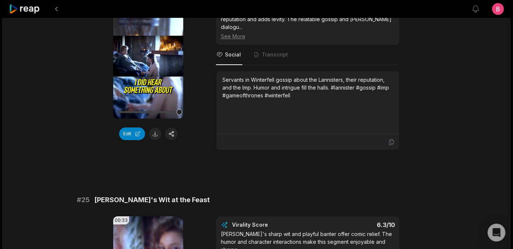
scroll to position [802, 0]
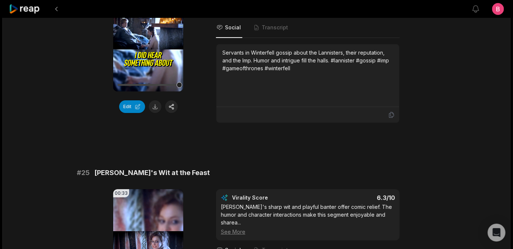
click at [78, 123] on div "00:31 Your browser does not support mp4 format. Edit Virality Score 6.4 /10 Thi…" at bounding box center [256, 45] width 359 height 156
click at [146, 91] on video "Your browser does not support mp4 format." at bounding box center [148, 29] width 70 height 125
click at [132, 113] on button "Edit" at bounding box center [132, 106] width 26 height 13
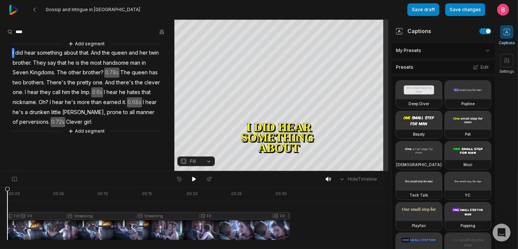
click at [506, 32] on icon at bounding box center [506, 31] width 7 height 7
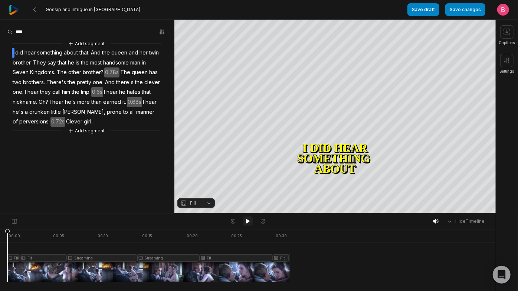
click at [247, 223] on icon at bounding box center [248, 221] width 4 height 4
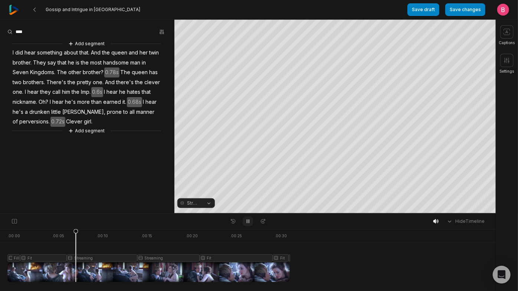
click at [247, 223] on icon at bounding box center [248, 221] width 2 height 3
click at [339, 116] on div "Crop" at bounding box center [335, 118] width 20 height 7
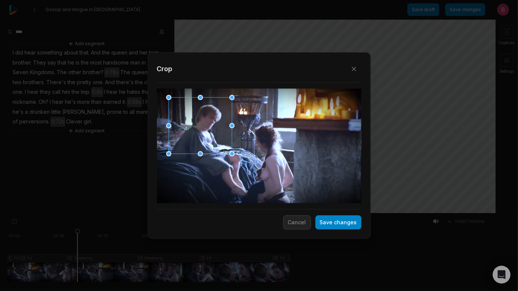
drag, startPoint x: 244, startPoint y: 134, endPoint x: 185, endPoint y: 115, distance: 61.9
click at [185, 115] on div at bounding box center [197, 126] width 63 height 56
click at [321, 226] on button "Save changes" at bounding box center [338, 223] width 46 height 14
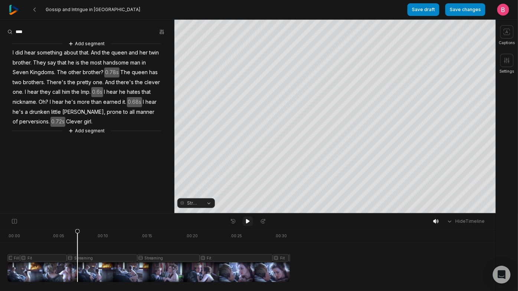
click at [248, 221] on icon at bounding box center [248, 221] width 6 height 6
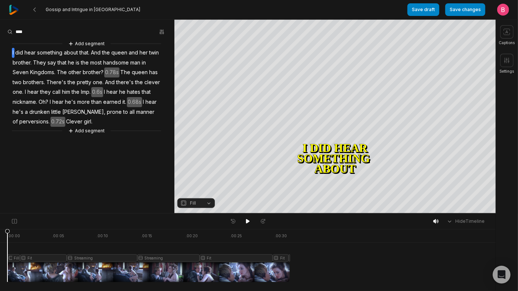
click at [79, 127] on span "Clever" at bounding box center [74, 122] width 18 height 10
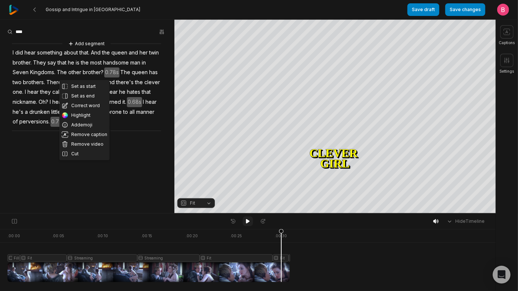
click at [244, 225] on button at bounding box center [248, 222] width 10 height 10
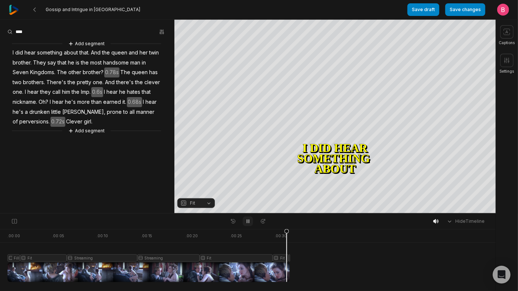
click at [244, 225] on button at bounding box center [248, 222] width 10 height 10
click at [98, 135] on button "Add segment" at bounding box center [86, 131] width 39 height 8
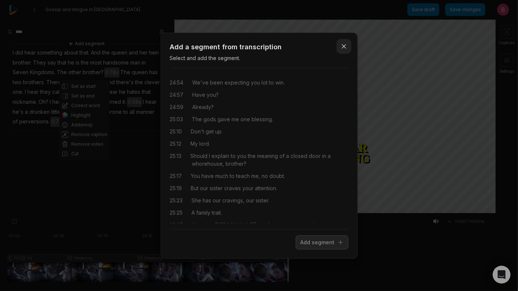
click at [340, 43] on icon "button" at bounding box center [343, 46] width 7 height 7
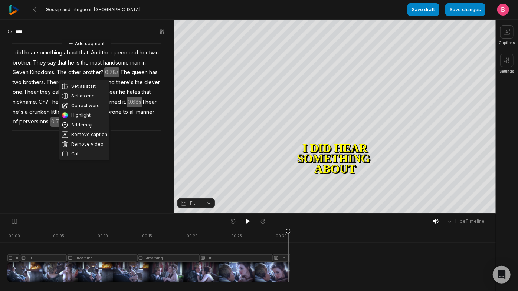
click at [87, 210] on aside "Set as start Set as end Correct word Highlight Add emoji Remove caption Remove …" at bounding box center [87, 117] width 174 height 194
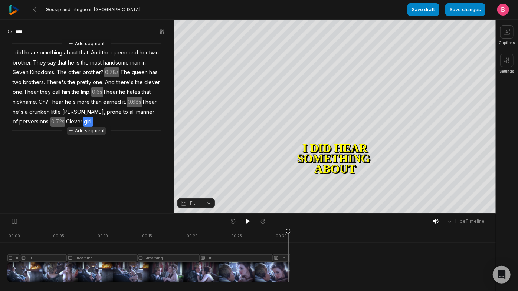
click at [97, 135] on button "Add segment" at bounding box center [86, 131] width 39 height 8
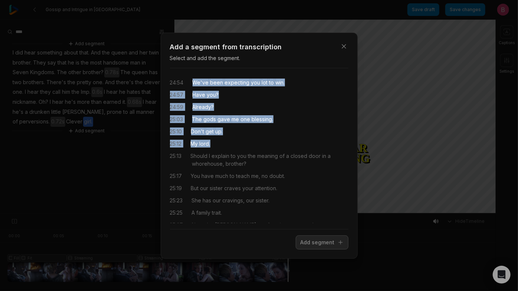
drag, startPoint x: 198, startPoint y: 84, endPoint x: 267, endPoint y: 157, distance: 100.7
click at [267, 157] on div "24:54 We've been expecting you lot to win. 24:57 Have you? 24:59 Already? 25:03…" at bounding box center [259, 148] width 178 height 149
drag, startPoint x: 318, startPoint y: 245, endPoint x: 246, endPoint y: 99, distance: 162.7
click at [318, 245] on button "Add segment" at bounding box center [322, 243] width 53 height 14
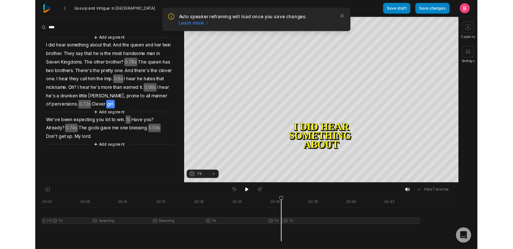
scroll to position [39, 0]
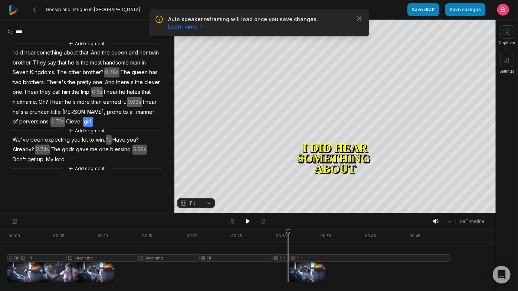
click at [21, 145] on span "We've" at bounding box center [21, 140] width 18 height 10
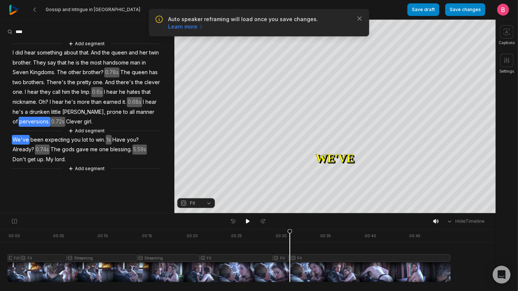
click at [50, 127] on span "perversions." at bounding box center [35, 122] width 32 height 10
click at [83, 127] on span "girl." at bounding box center [88, 122] width 10 height 10
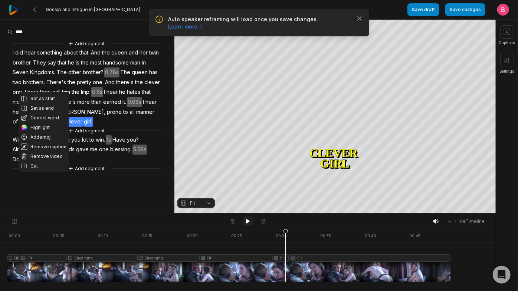
click at [248, 223] on icon at bounding box center [248, 221] width 4 height 4
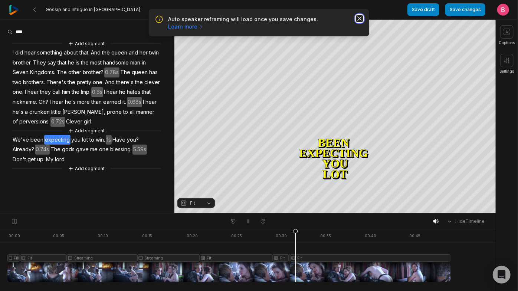
click at [358, 20] on icon "button" at bounding box center [360, 19] width 4 height 4
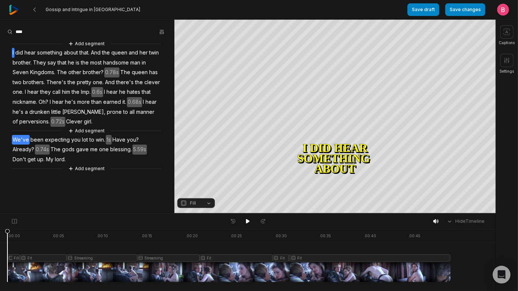
click at [24, 145] on span "We've" at bounding box center [21, 140] width 18 height 10
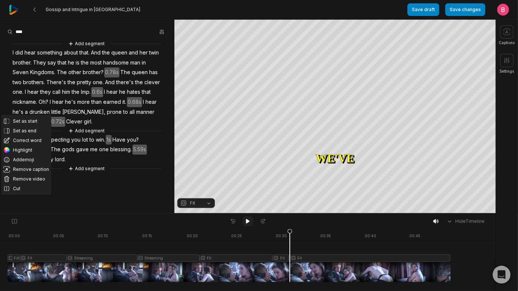
click at [246, 224] on icon at bounding box center [248, 221] width 6 height 6
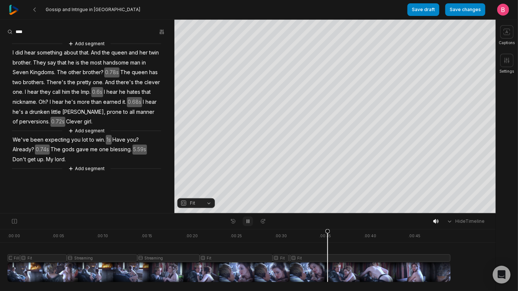
click at [246, 224] on icon at bounding box center [248, 221] width 6 height 6
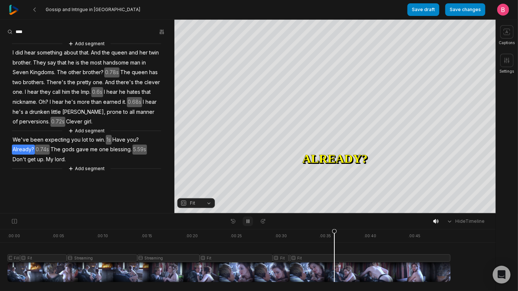
click at [246, 224] on icon at bounding box center [248, 221] width 6 height 6
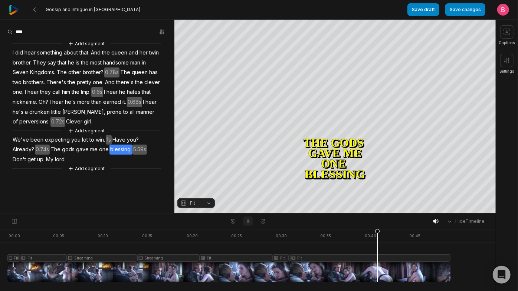
click at [246, 224] on icon at bounding box center [248, 221] width 6 height 6
click at [211, 205] on button "Fit" at bounding box center [195, 203] width 37 height 10
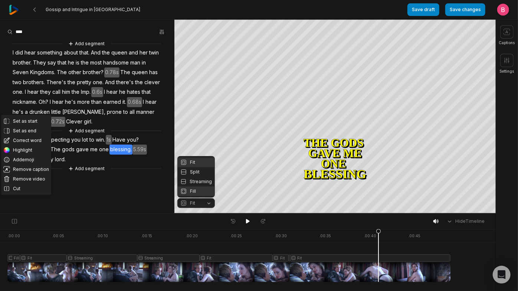
click at [206, 194] on div "Fill" at bounding box center [195, 192] width 37 height 10
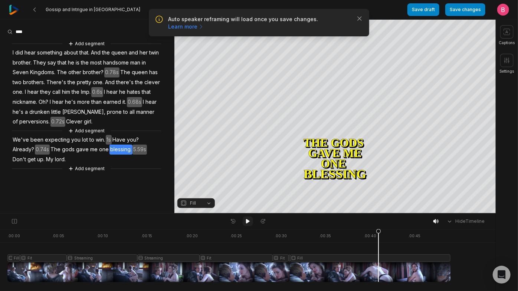
click at [247, 224] on icon at bounding box center [248, 221] width 4 height 4
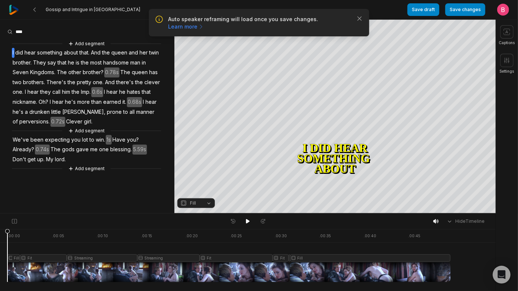
click at [25, 145] on span "We've" at bounding box center [21, 140] width 18 height 10
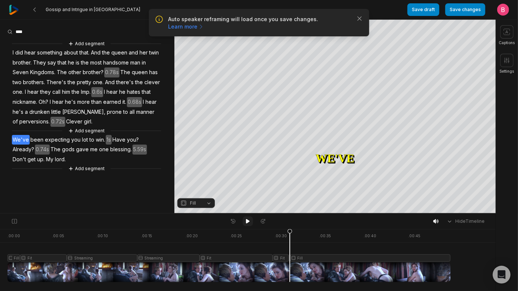
click at [247, 224] on icon at bounding box center [248, 221] width 6 height 6
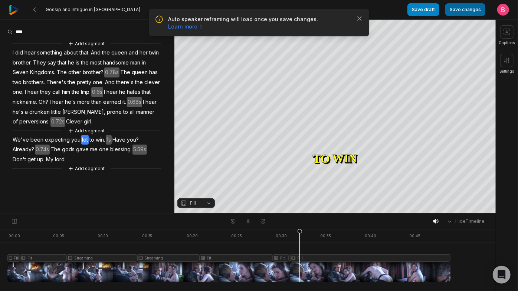
click at [448, 14] on button "Save changes" at bounding box center [465, 9] width 40 height 13
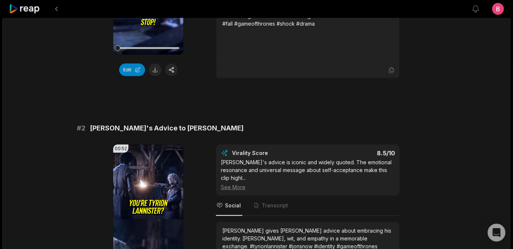
scroll to position [359, 0]
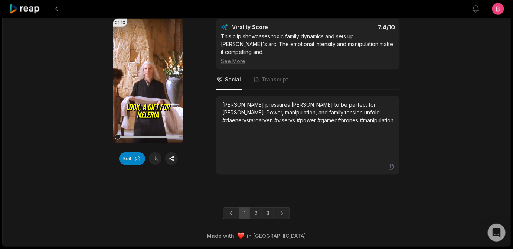
scroll to position [2348, 0]
click at [274, 208] on link "3" at bounding box center [268, 213] width 12 height 12
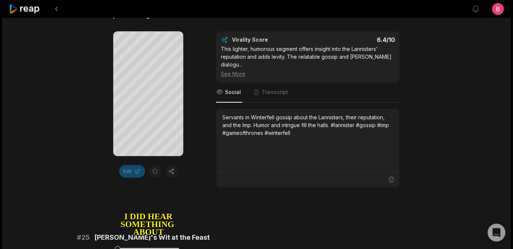
scroll to position [827, 0]
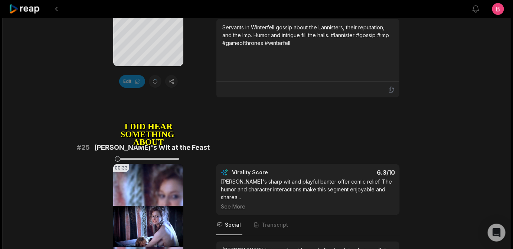
click at [423, 98] on div "Your browser does not support mp4 format. I did hear something about that And t…" at bounding box center [256, 19] width 359 height 156
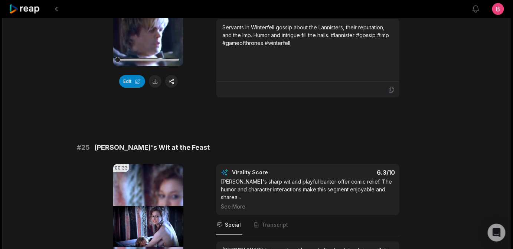
click at [148, 7] on icon at bounding box center [148, 3] width 6 height 6
click at [168, 66] on div at bounding box center [148, 59] width 62 height 13
click at [155, 88] on button at bounding box center [155, 81] width 13 height 13
click at [224, 34] on div "# 24 Gossip and Intrigue in [GEOGRAPHIC_DATA] 00:49 Your browser does not suppo…" at bounding box center [256, 9] width 359 height 178
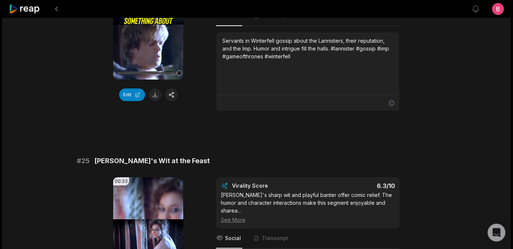
drag, startPoint x: 234, startPoint y: 34, endPoint x: 101, endPoint y: 34, distance: 133.2
copy span "Gossip and Intrigue in [GEOGRAPHIC_DATA]"
click at [420, 111] on div "00:49 Your browser does not support mp4 format. Edit Virality Score 6.4 /10 Thi…" at bounding box center [256, 33] width 359 height 156
click at [394, 106] on icon at bounding box center [391, 102] width 7 height 7
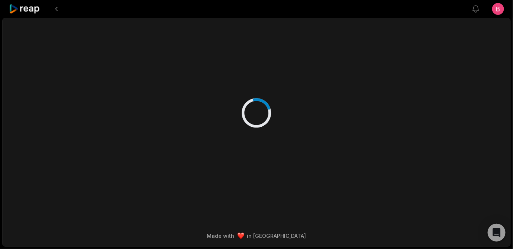
click at [32, 10] on icon at bounding box center [25, 9] width 32 height 10
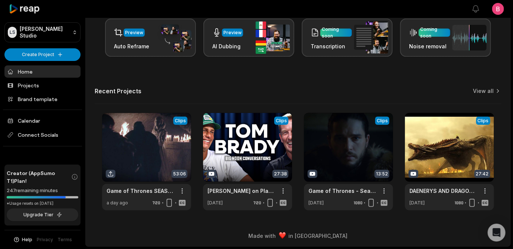
scroll to position [245, 0]
click at [473, 87] on link "View all" at bounding box center [483, 90] width 21 height 7
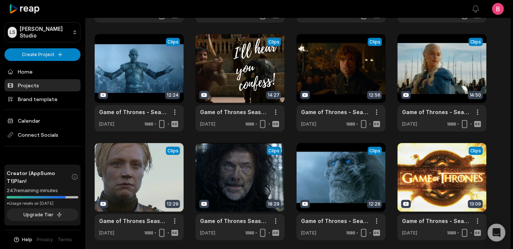
scroll to position [217, 0]
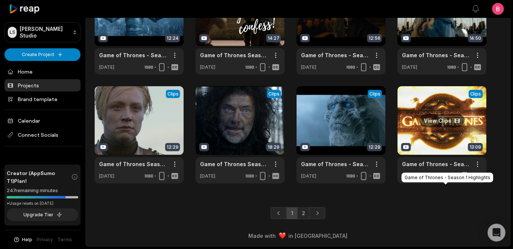
click at [462, 160] on link "Game of Thrones - Season 1 Highlights" at bounding box center [436, 164] width 68 height 8
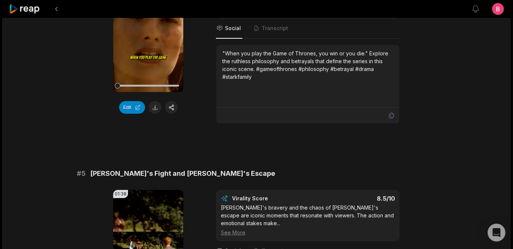
scroll to position [1529, 0]
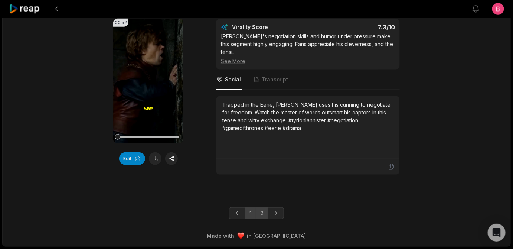
click at [267, 207] on link "2" at bounding box center [262, 213] width 12 height 12
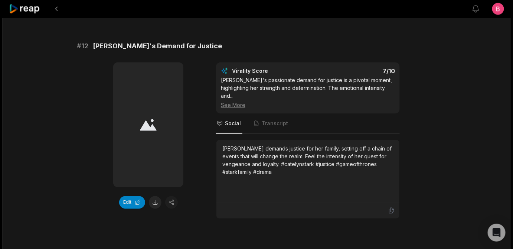
scroll to position [386, 0]
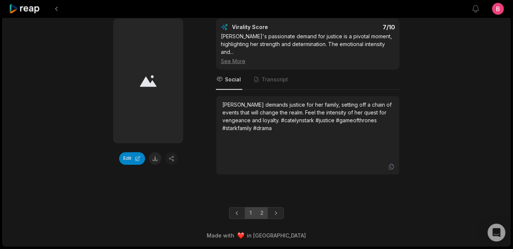
click at [248, 210] on link "1" at bounding box center [250, 213] width 11 height 12
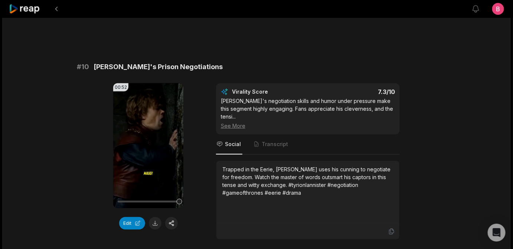
click at [131, 7] on button "Edit" at bounding box center [132, 0] width 26 height 13
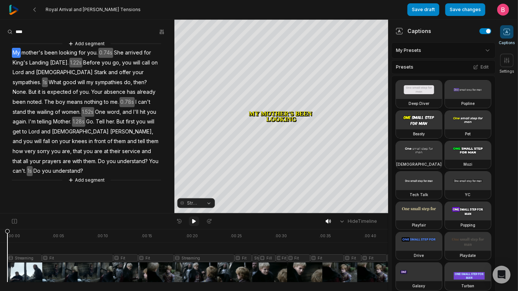
click at [192, 221] on icon at bounding box center [194, 221] width 6 height 6
click at [503, 36] on span at bounding box center [506, 31] width 13 height 13
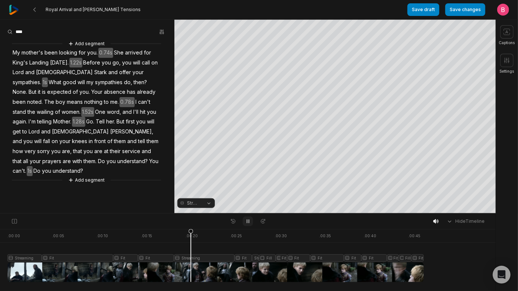
click at [249, 224] on icon at bounding box center [248, 221] width 6 height 6
click at [248, 224] on icon at bounding box center [248, 221] width 6 height 6
click at [248, 224] on icon at bounding box center [248, 221] width 4 height 4
click at [184, 248] on div at bounding box center [215, 255] width 416 height 53
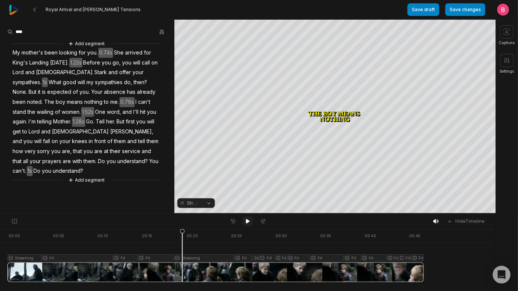
click at [245, 224] on icon at bounding box center [248, 221] width 6 height 6
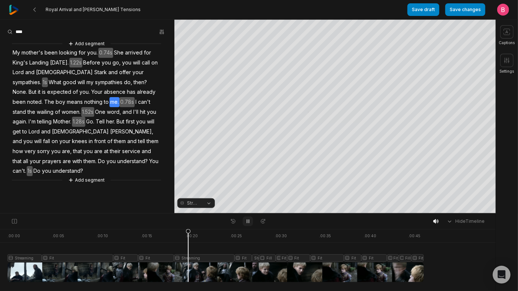
click at [245, 224] on icon at bounding box center [248, 221] width 6 height 6
click at [341, 119] on button "Crop" at bounding box center [335, 115] width 30 height 12
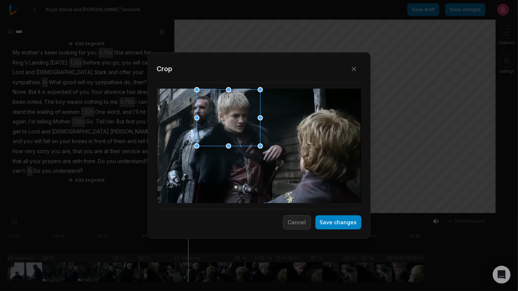
drag, startPoint x: 245, startPoint y: 144, endPoint x: 214, endPoint y: 118, distance: 40.8
click at [214, 118] on div at bounding box center [225, 118] width 63 height 56
drag, startPoint x: 196, startPoint y: 147, endPoint x: 173, endPoint y: 149, distance: 22.8
click at [174, 149] on div at bounding box center [176, 148] width 5 height 5
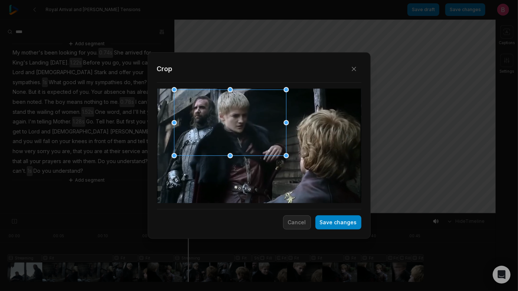
drag, startPoint x: 261, startPoint y: 148, endPoint x: 287, endPoint y: 155, distance: 26.9
click at [287, 155] on div at bounding box center [286, 155] width 5 height 5
click at [326, 225] on button "Save changes" at bounding box center [338, 223] width 46 height 14
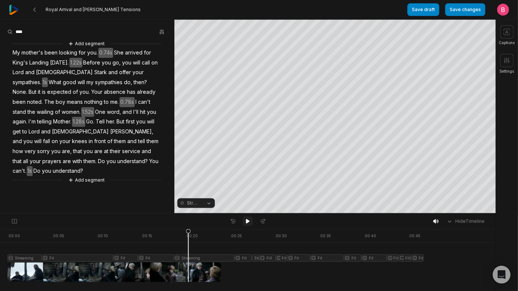
click at [249, 222] on icon at bounding box center [248, 221] width 6 height 6
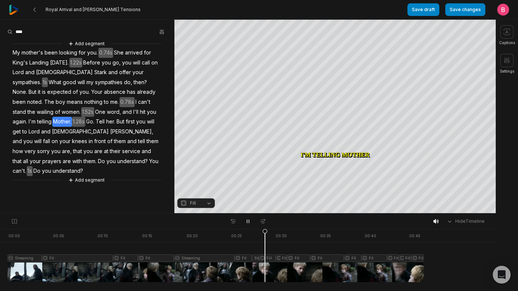
click at [247, 224] on icon at bounding box center [248, 221] width 6 height 6
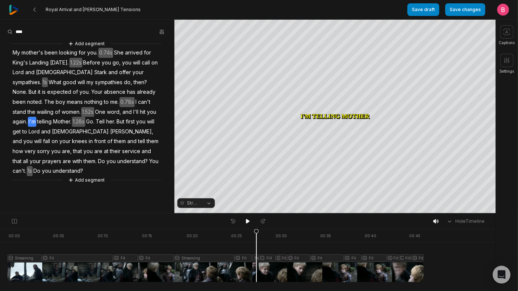
click at [258, 270] on div at bounding box center [215, 255] width 416 height 53
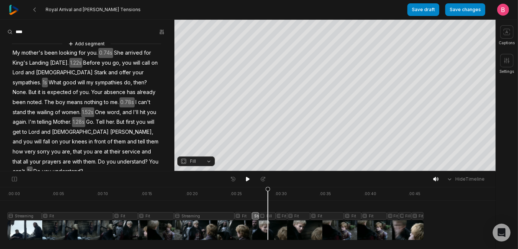
click at [270, 226] on div at bounding box center [215, 213] width 416 height 53
click at [437, 180] on icon at bounding box center [437, 179] width 1 height 2
click at [247, 180] on icon at bounding box center [248, 179] width 4 height 4
click at [384, 238] on div at bounding box center [215, 213] width 416 height 53
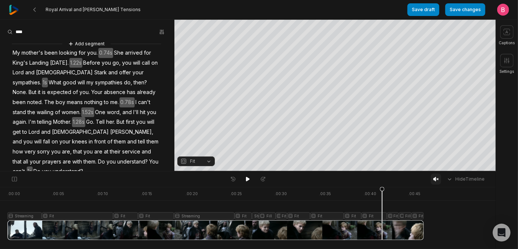
click at [372, 238] on div at bounding box center [215, 213] width 416 height 53
click at [354, 238] on div at bounding box center [215, 213] width 416 height 53
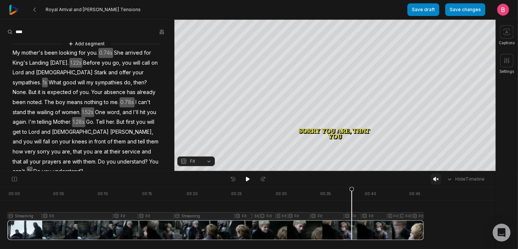
click at [395, 239] on div at bounding box center [215, 213] width 416 height 53
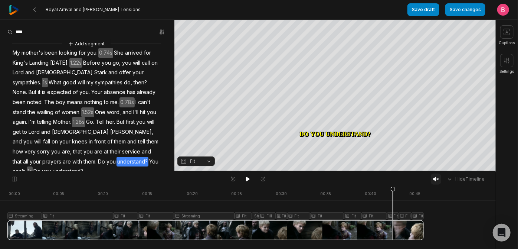
click at [408, 239] on div at bounding box center [215, 213] width 416 height 53
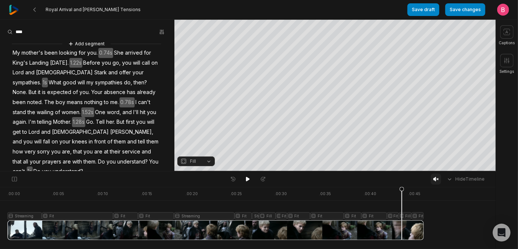
click at [404, 240] on div at bounding box center [215, 213] width 416 height 53
click at [420, 240] on div at bounding box center [215, 213] width 416 height 53
click at [401, 240] on div at bounding box center [215, 213] width 416 height 53
click at [406, 240] on div at bounding box center [215, 213] width 416 height 53
click at [170, 240] on div at bounding box center [215, 213] width 416 height 53
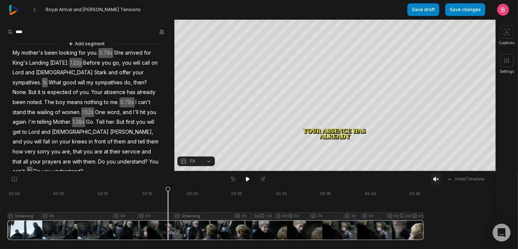
click at [187, 240] on div at bounding box center [215, 213] width 416 height 53
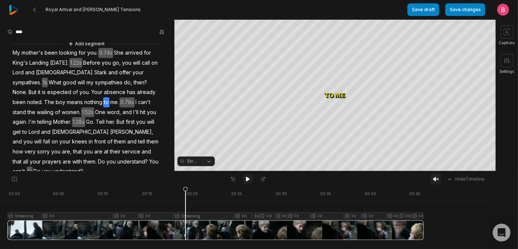
click at [249, 177] on button at bounding box center [248, 179] width 10 height 10
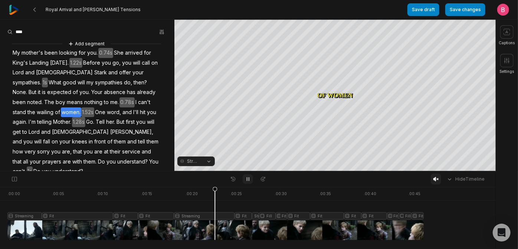
click at [249, 177] on button at bounding box center [248, 179] width 10 height 10
click at [183, 229] on div at bounding box center [215, 213] width 416 height 53
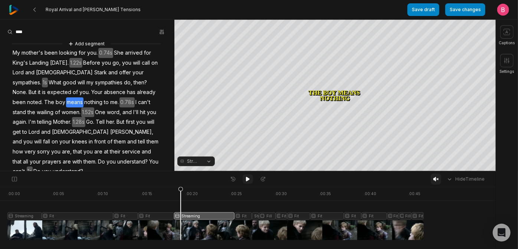
click at [247, 182] on icon at bounding box center [248, 179] width 6 height 6
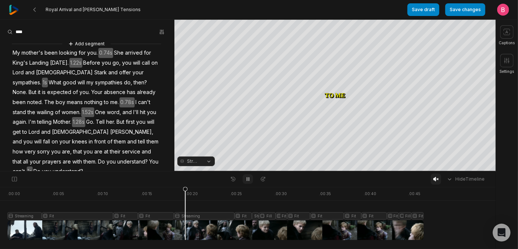
click at [247, 182] on icon at bounding box center [248, 179] width 6 height 6
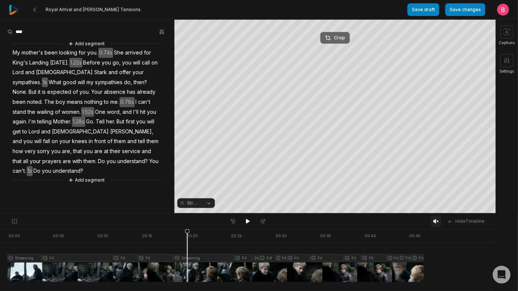
click at [329, 37] on div "Crop" at bounding box center [335, 37] width 20 height 7
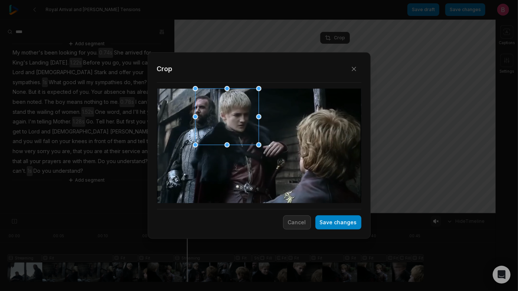
drag, startPoint x: 267, startPoint y: 134, endPoint x: 234, endPoint y: 104, distance: 44.1
click at [234, 104] on div at bounding box center [224, 117] width 63 height 56
drag, startPoint x: 196, startPoint y: 117, endPoint x: 188, endPoint y: 117, distance: 7.4
click at [188, 214] on div "Close Crop Save changes Cancel" at bounding box center [259, 214] width 518 height 0
drag, startPoint x: 193, startPoint y: 145, endPoint x: 178, endPoint y: 150, distance: 15.6
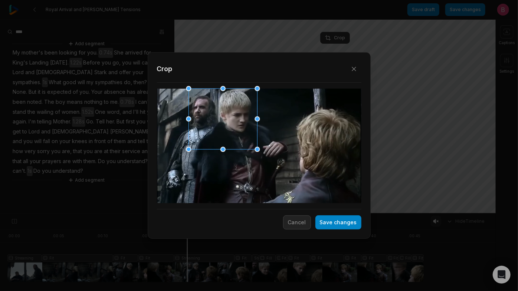
click at [178, 214] on div "Close Crop Save changes Cancel" at bounding box center [259, 214] width 518 height 0
click at [330, 227] on button "Save changes" at bounding box center [338, 223] width 46 height 14
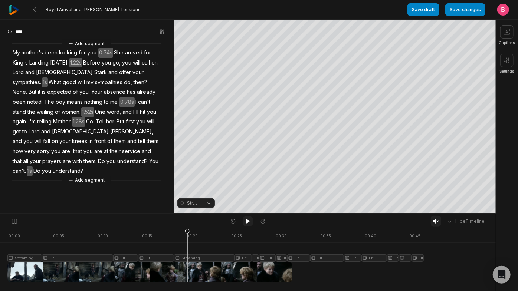
click at [245, 221] on icon at bounding box center [248, 221] width 6 height 6
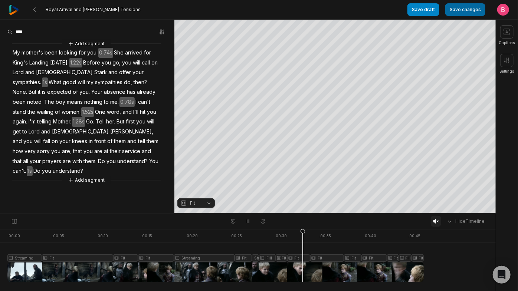
click at [454, 11] on button "Save changes" at bounding box center [465, 9] width 40 height 13
